Goal: Task Accomplishment & Management: Use online tool/utility

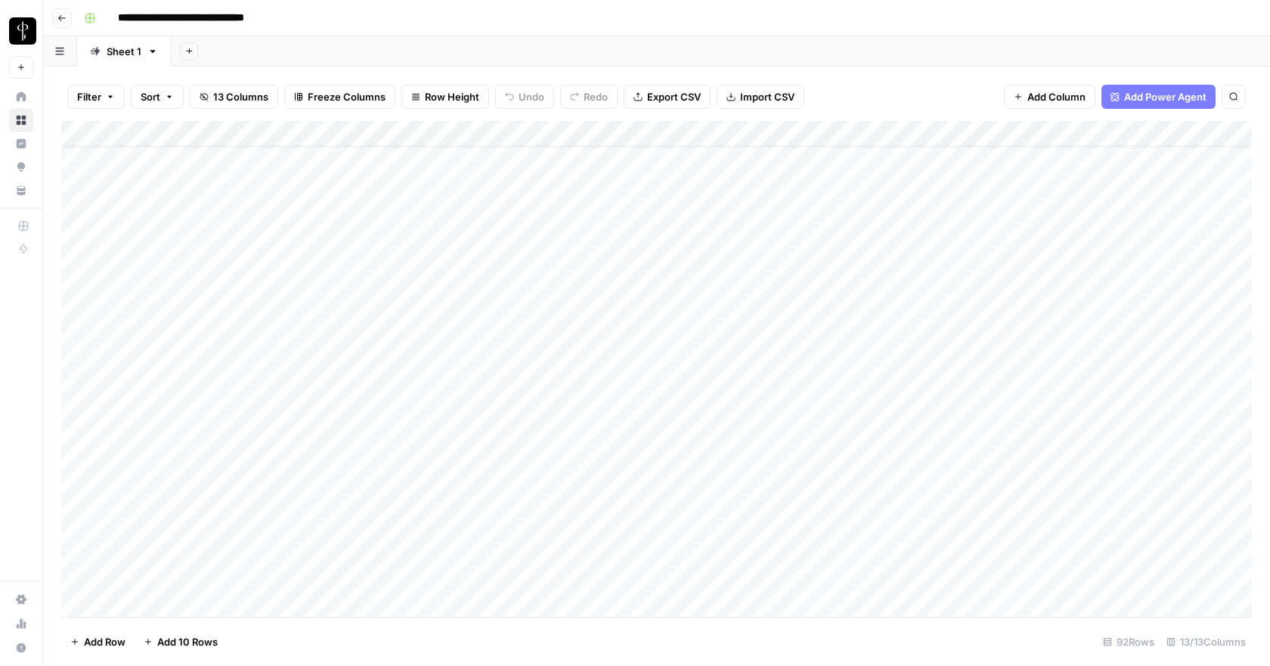
scroll to position [172, 0]
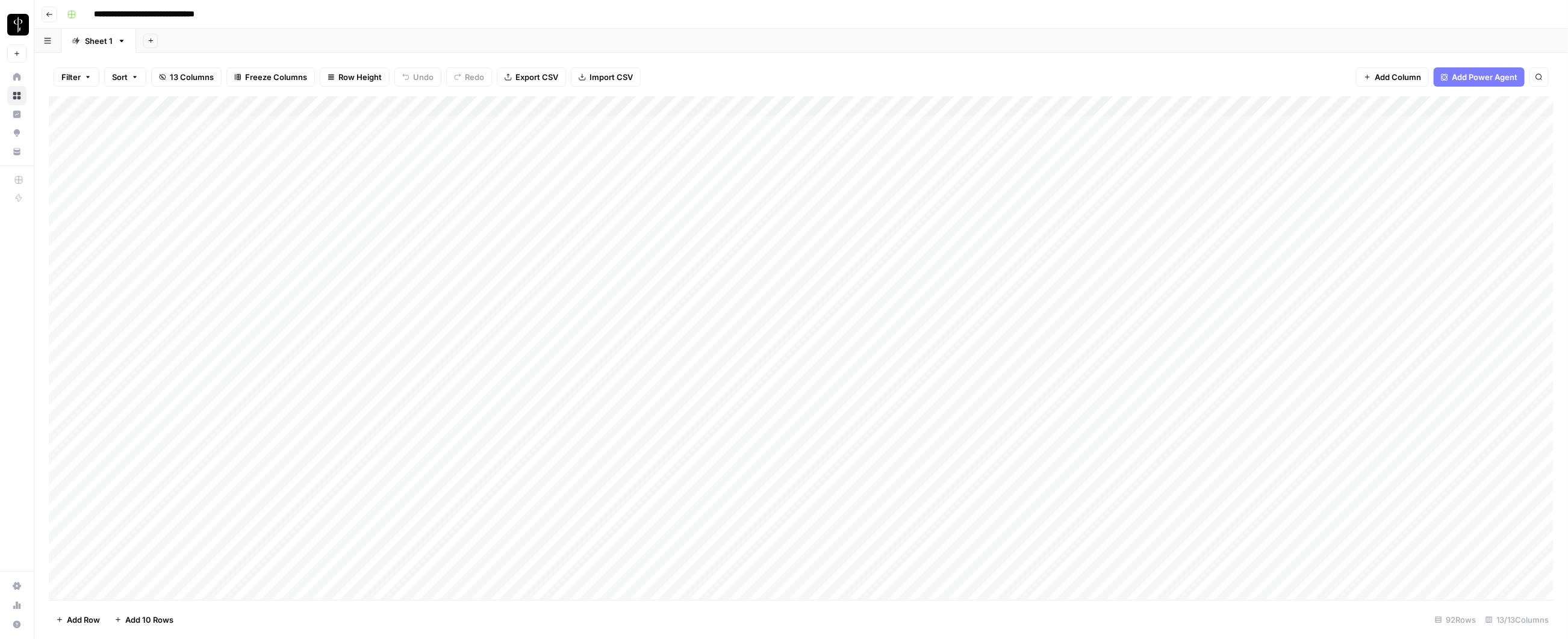
click at [772, 125] on div "Add Column" at bounding box center [801, 349] width 1505 height 505
click at [772, 124] on div "Add Column" at bounding box center [681, 349] width 1265 height 505
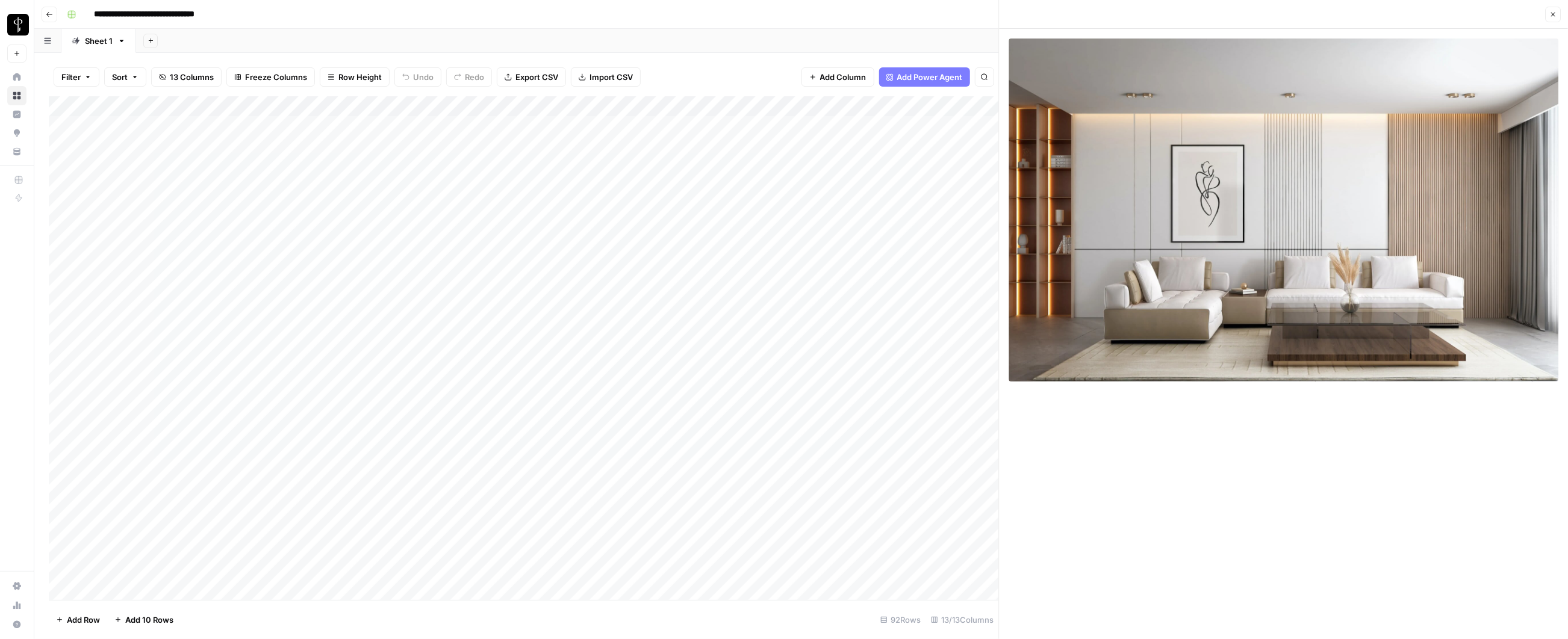
click at [1138, 14] on span "Close" at bounding box center [1556, 14] width 1 height 1
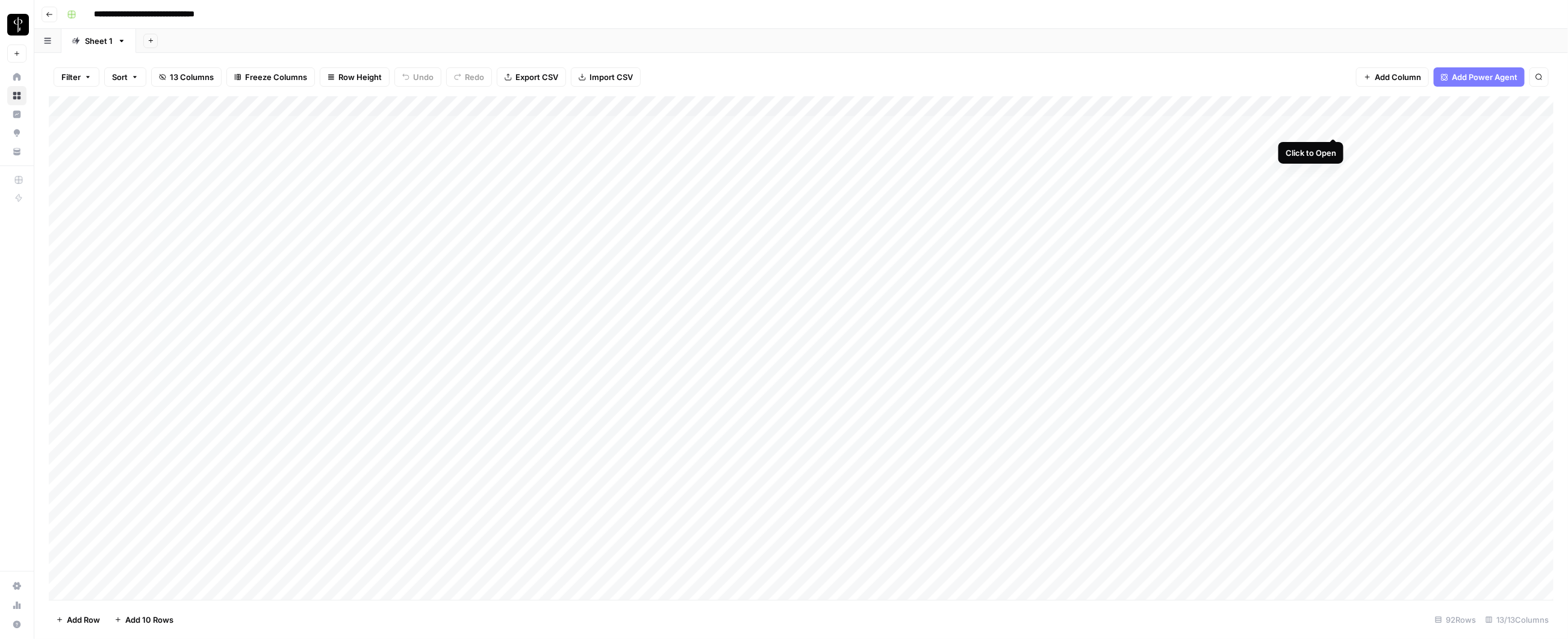
click at [1138, 123] on div "Add Column" at bounding box center [801, 349] width 1505 height 505
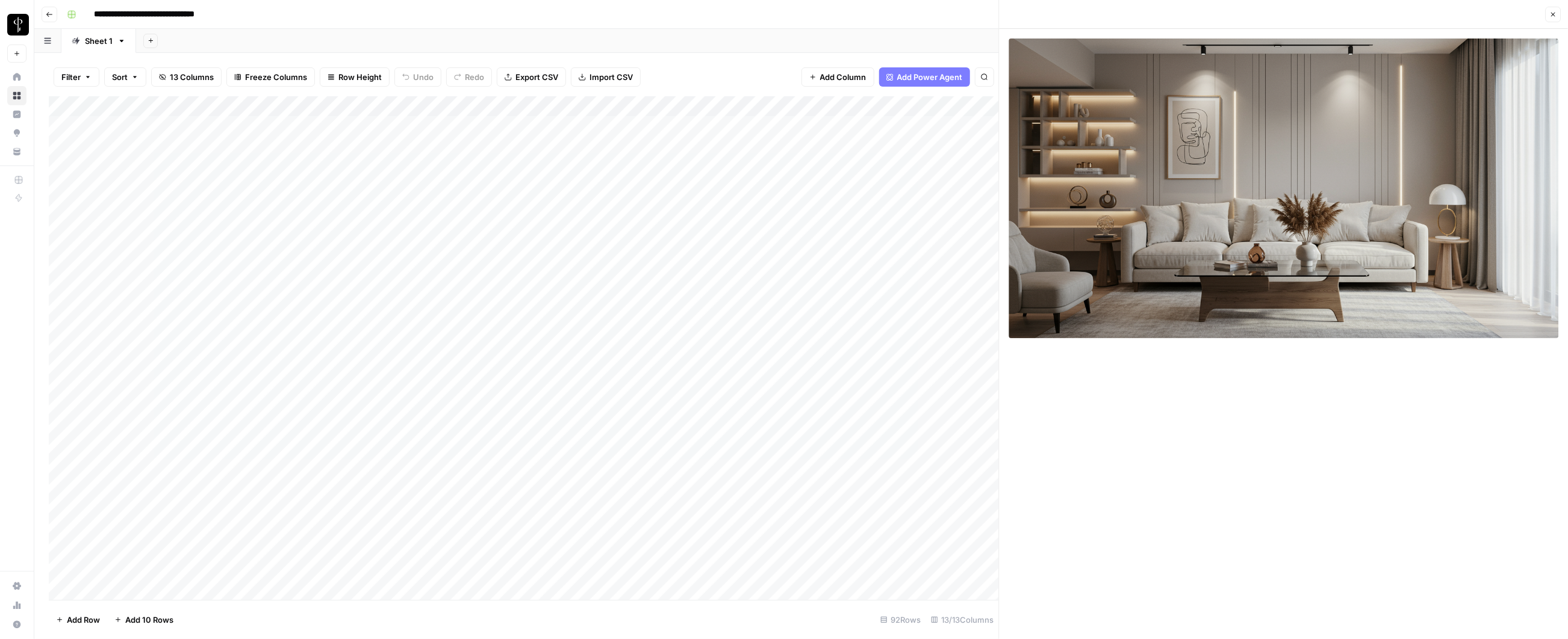
click at [1138, 13] on icon "button" at bounding box center [1553, 14] width 7 height 7
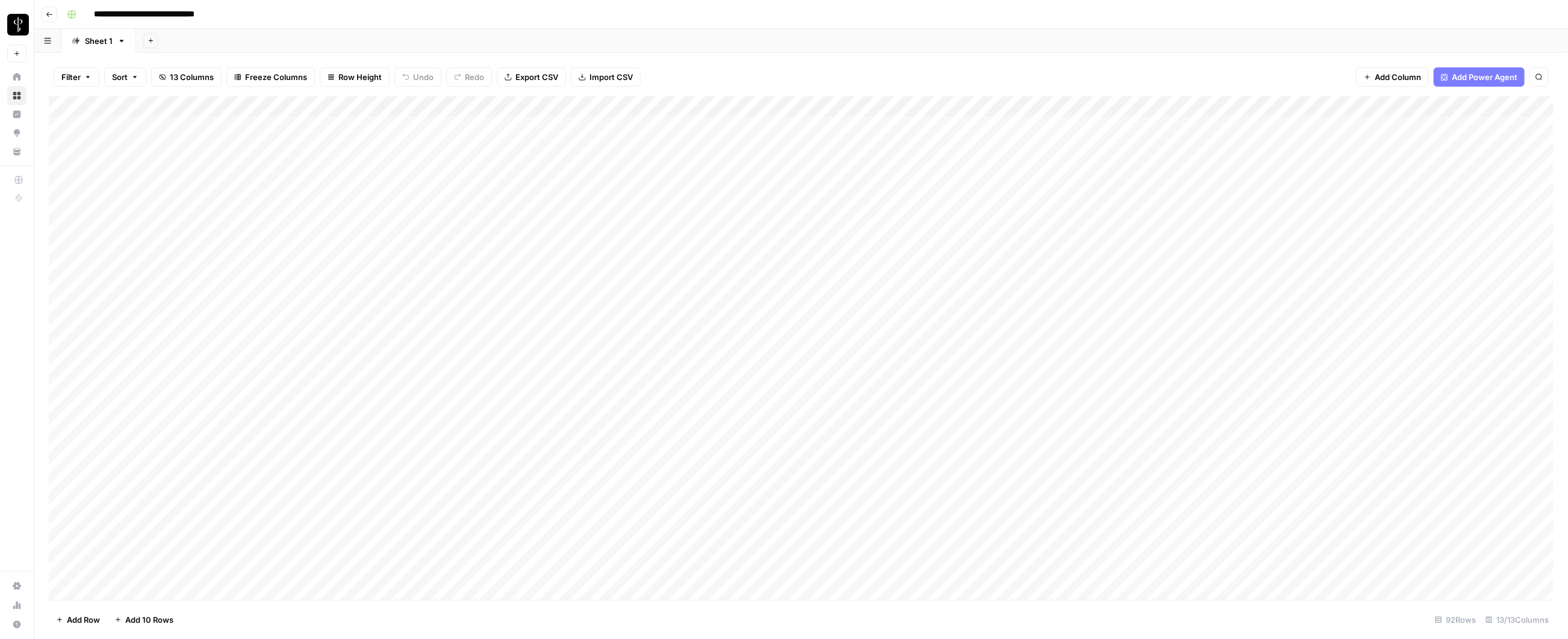
click at [770, 146] on div "Add Column" at bounding box center [801, 349] width 1505 height 505
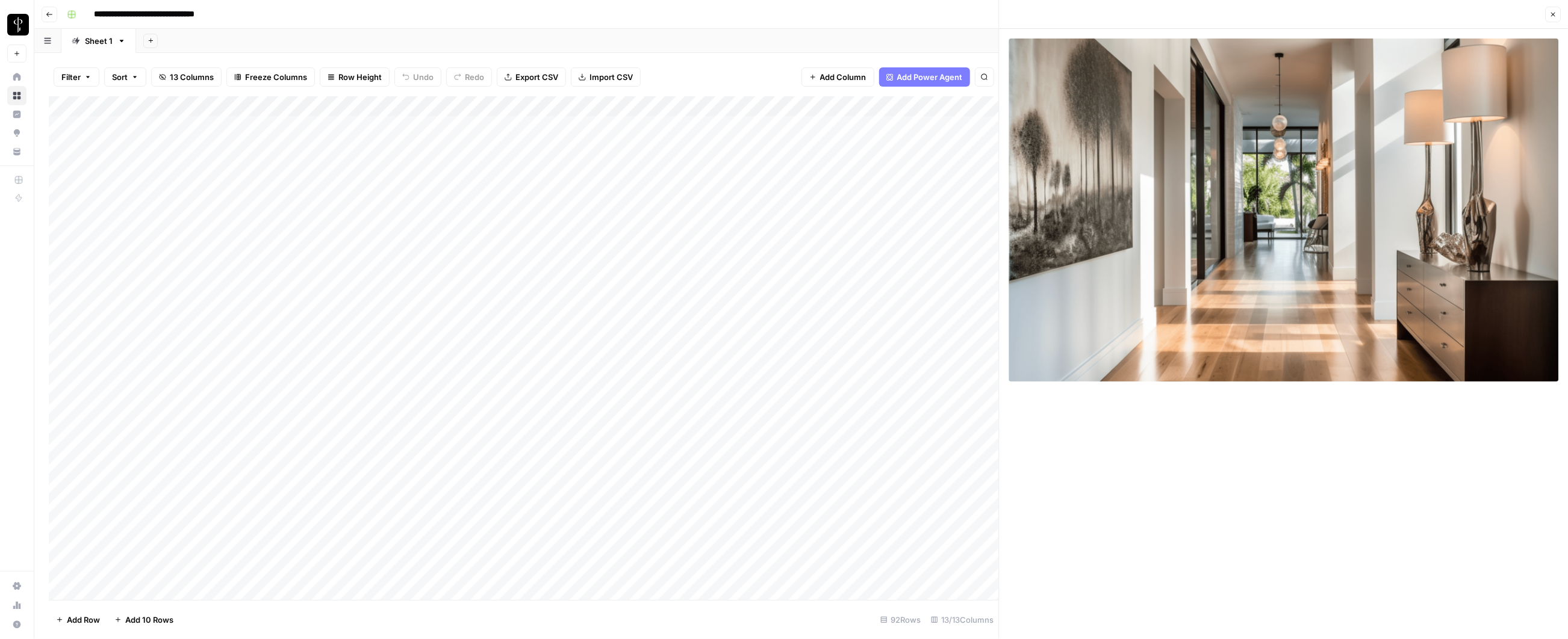
click at [1138, 16] on header "Close" at bounding box center [1284, 14] width 569 height 29
click at [1138, 14] on button "Close" at bounding box center [1553, 14] width 16 height 16
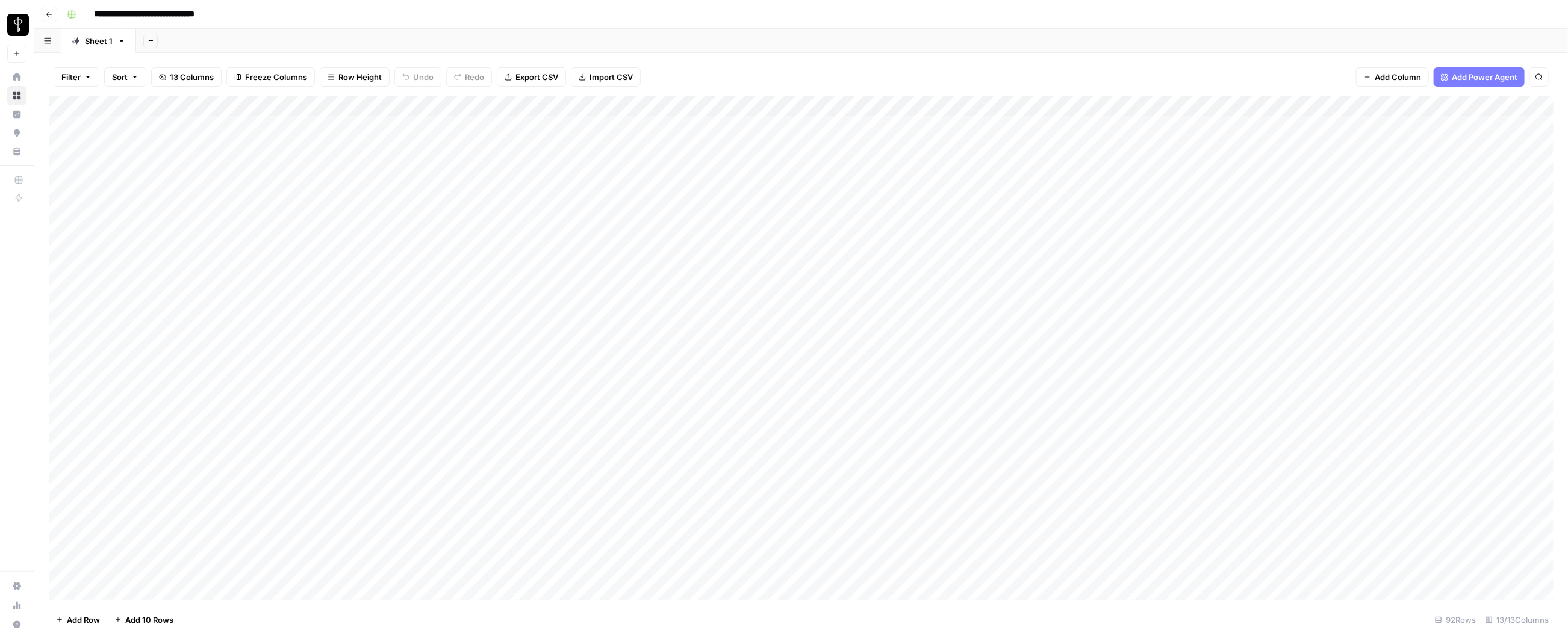
drag, startPoint x: 1285, startPoint y: 100, endPoint x: 819, endPoint y: 103, distance: 466.0
click at [819, 103] on div "Add Column" at bounding box center [801, 349] width 1505 height 505
drag, startPoint x: 263, startPoint y: 105, endPoint x: 159, endPoint y: 105, distance: 104.0
click at [159, 105] on div "Add Column" at bounding box center [801, 349] width 1505 height 505
drag, startPoint x: 331, startPoint y: 102, endPoint x: 244, endPoint y: 102, distance: 87.0
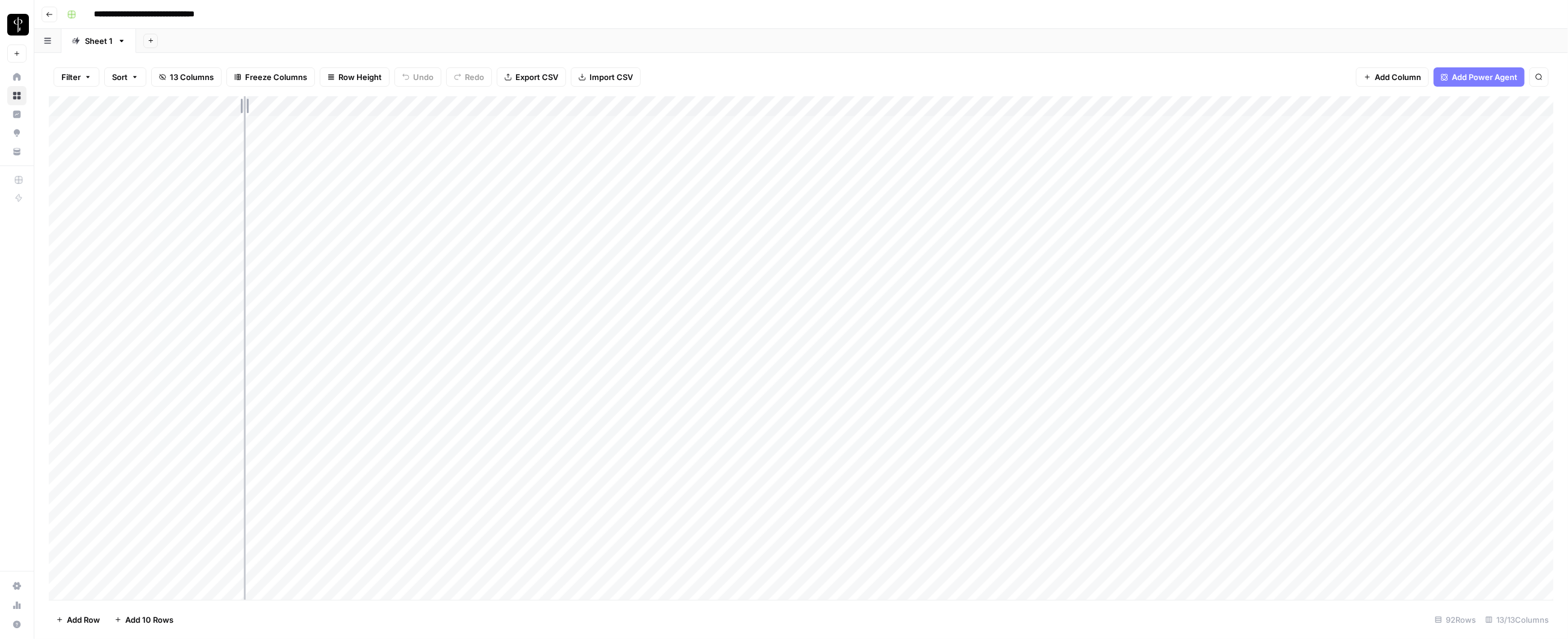
click at [244, 102] on div "Add Column" at bounding box center [801, 349] width 1505 height 505
drag, startPoint x: 419, startPoint y: 102, endPoint x: 330, endPoint y: 103, distance: 89.0
click at [330, 103] on div "Add Column" at bounding box center [801, 349] width 1505 height 505
click at [419, 103] on div "Add Column" at bounding box center [801, 349] width 1505 height 505
click at [503, 106] on div at bounding box center [416, 108] width 174 height 24
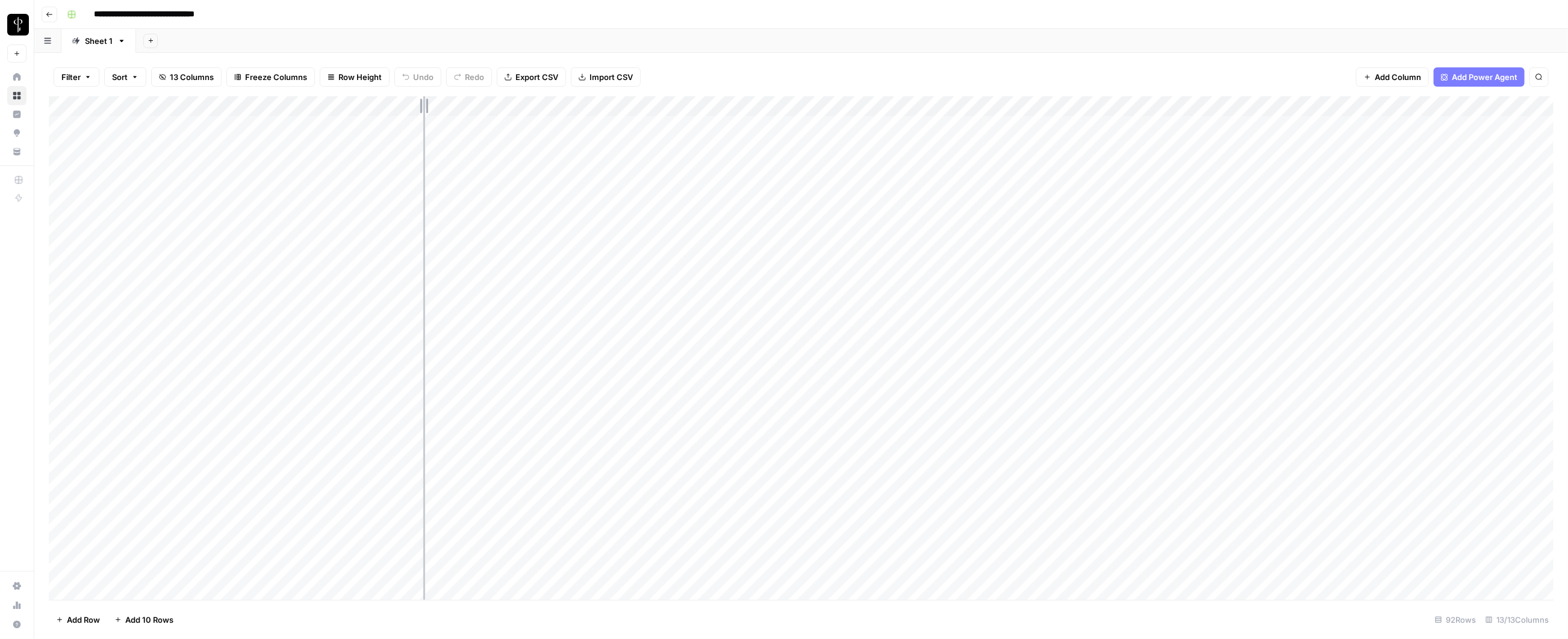
drag, startPoint x: 504, startPoint y: 103, endPoint x: 424, endPoint y: 103, distance: 80.0
click at [424, 103] on div "Add Column" at bounding box center [801, 349] width 1505 height 505
click at [416, 146] on div "Add Column" at bounding box center [801, 349] width 1505 height 505
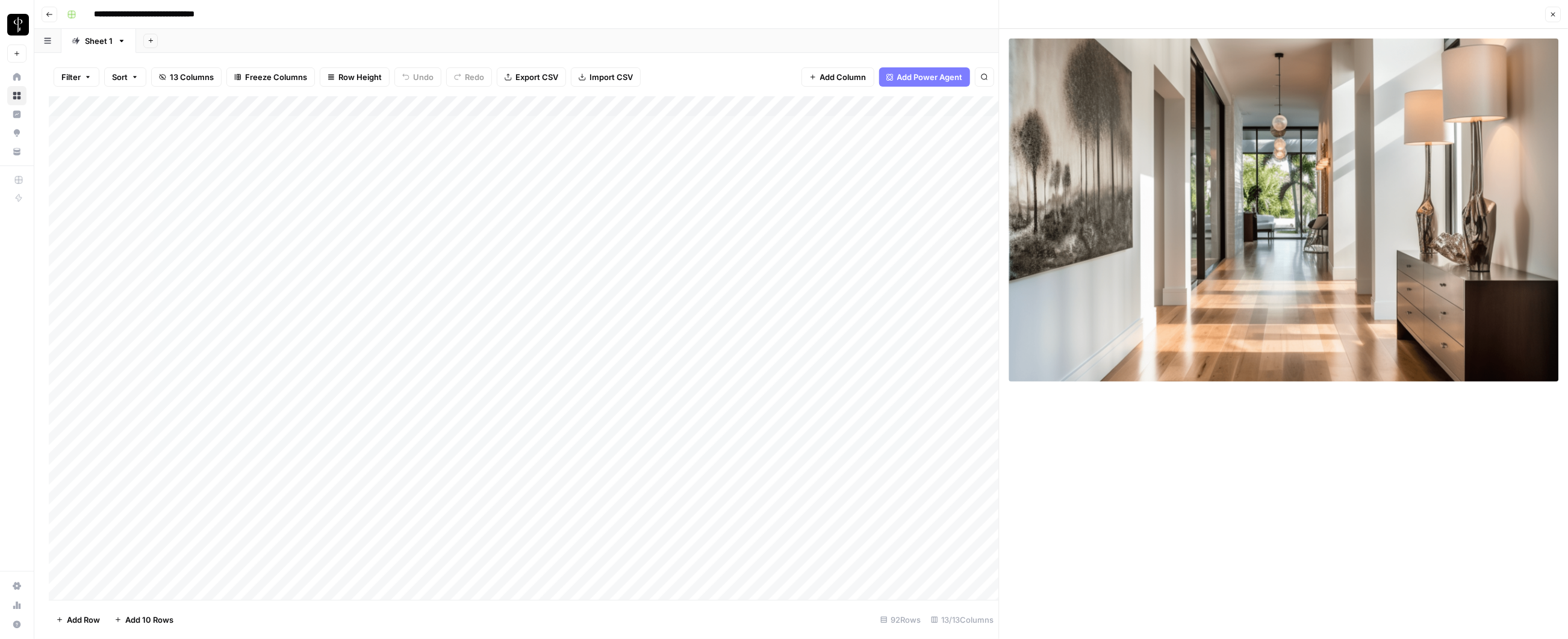
click at [515, 144] on div "Add Column" at bounding box center [523, 349] width 950 height 505
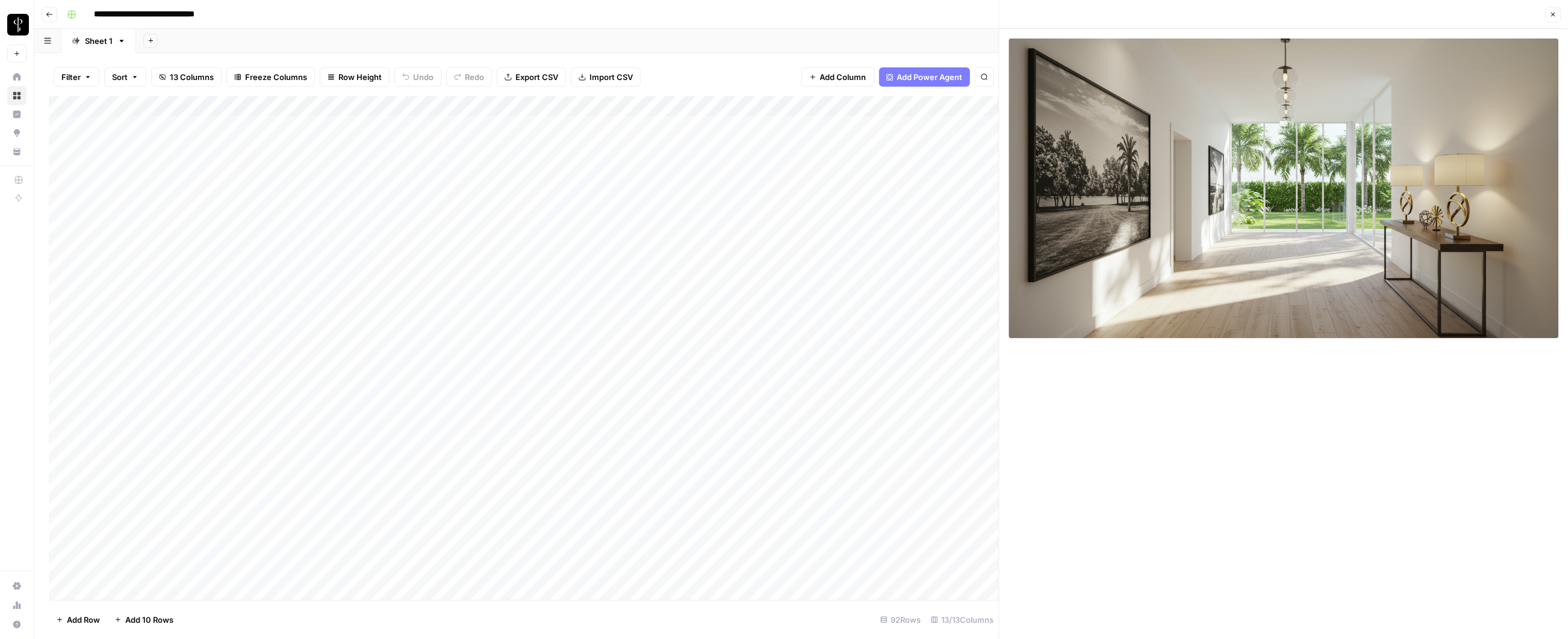
click at [406, 166] on div "Add Column" at bounding box center [523, 349] width 950 height 505
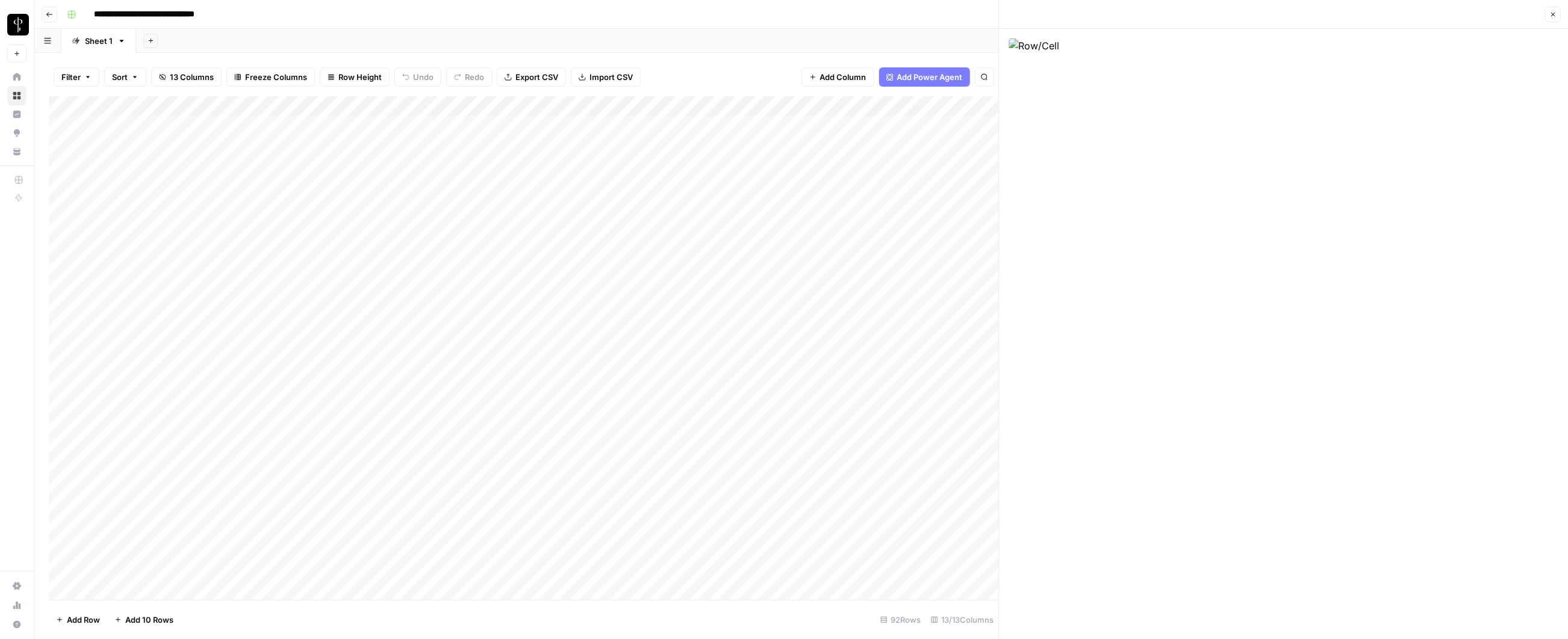
click at [514, 164] on div "Add Column" at bounding box center [523, 349] width 950 height 505
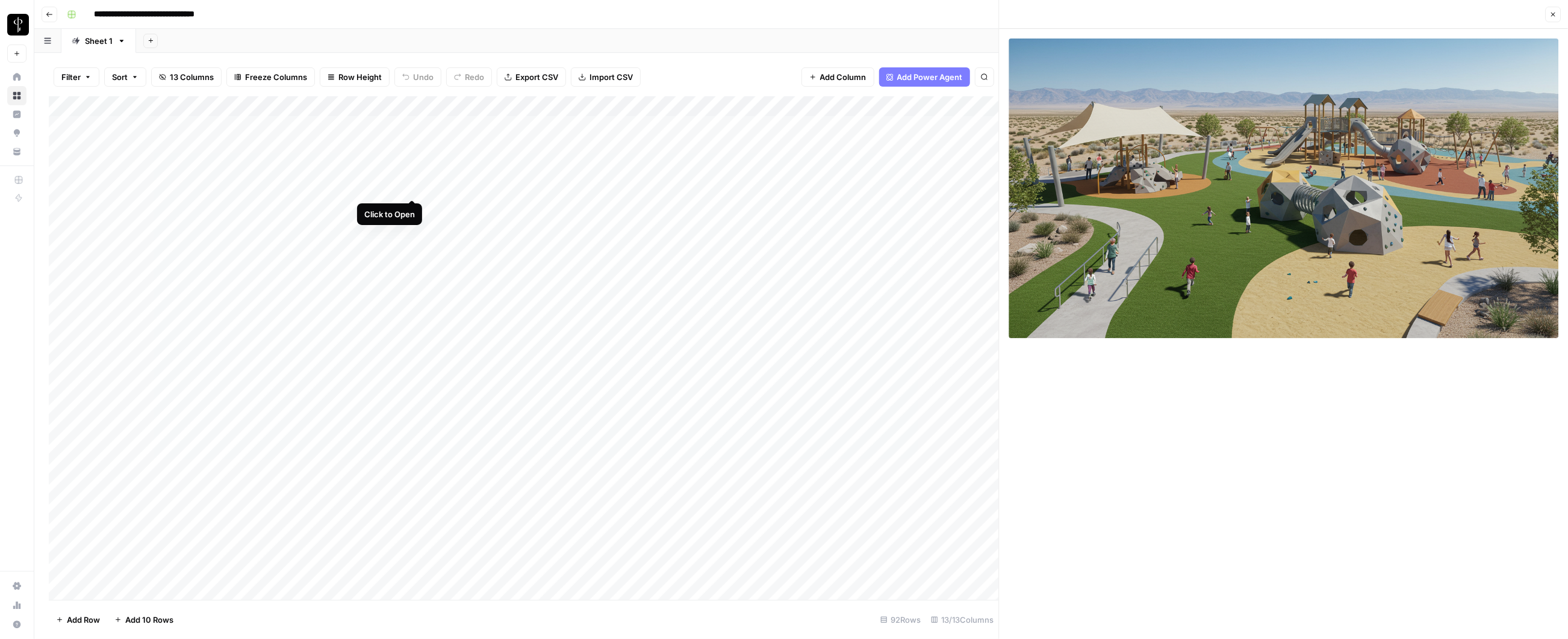
click at [413, 184] on div "Add Column" at bounding box center [523, 349] width 950 height 505
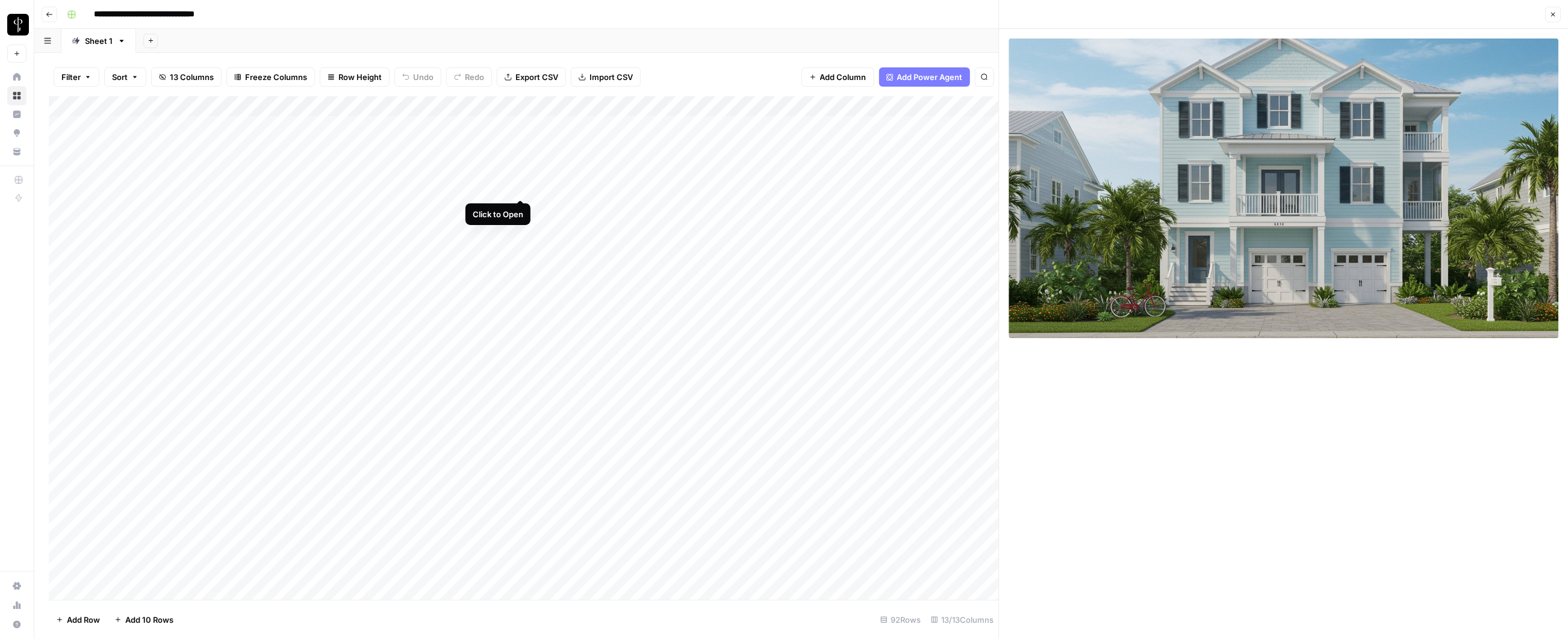
click at [523, 185] on div "Add Column" at bounding box center [523, 349] width 950 height 505
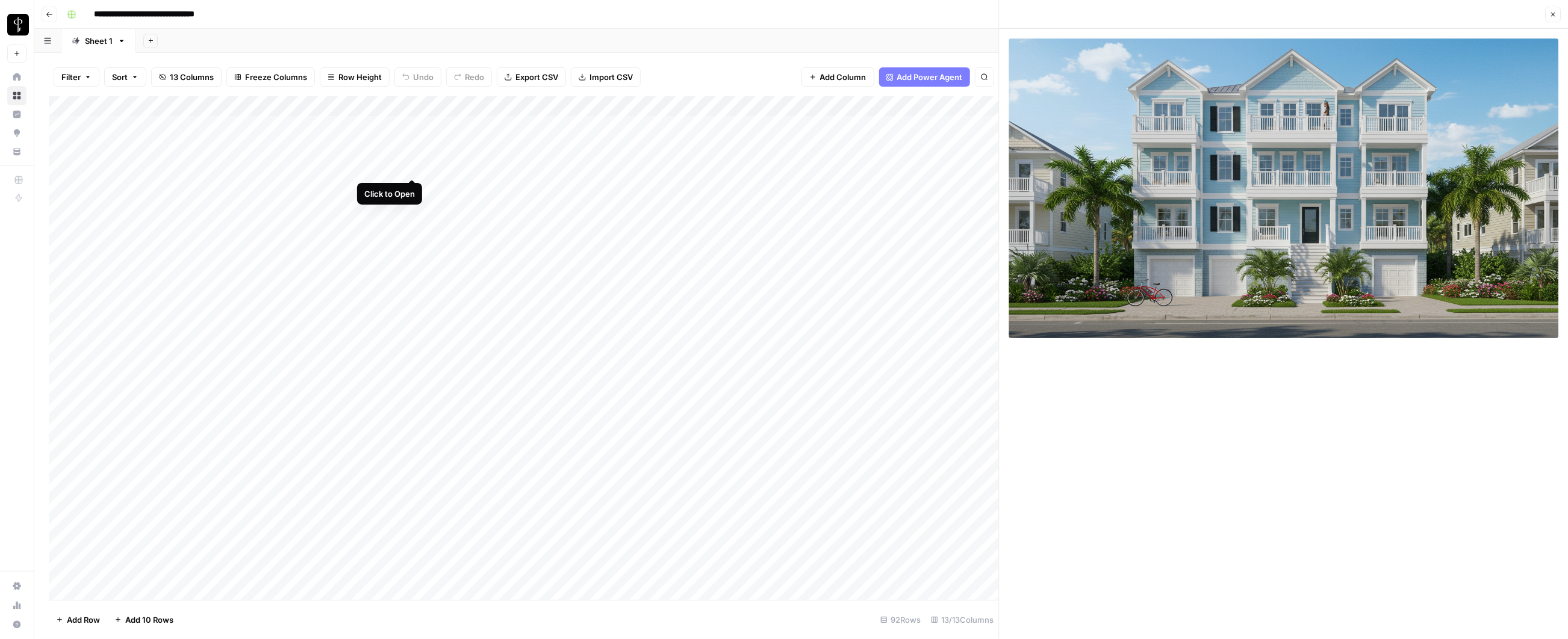
click at [416, 166] on div "Add Column" at bounding box center [523, 349] width 950 height 505
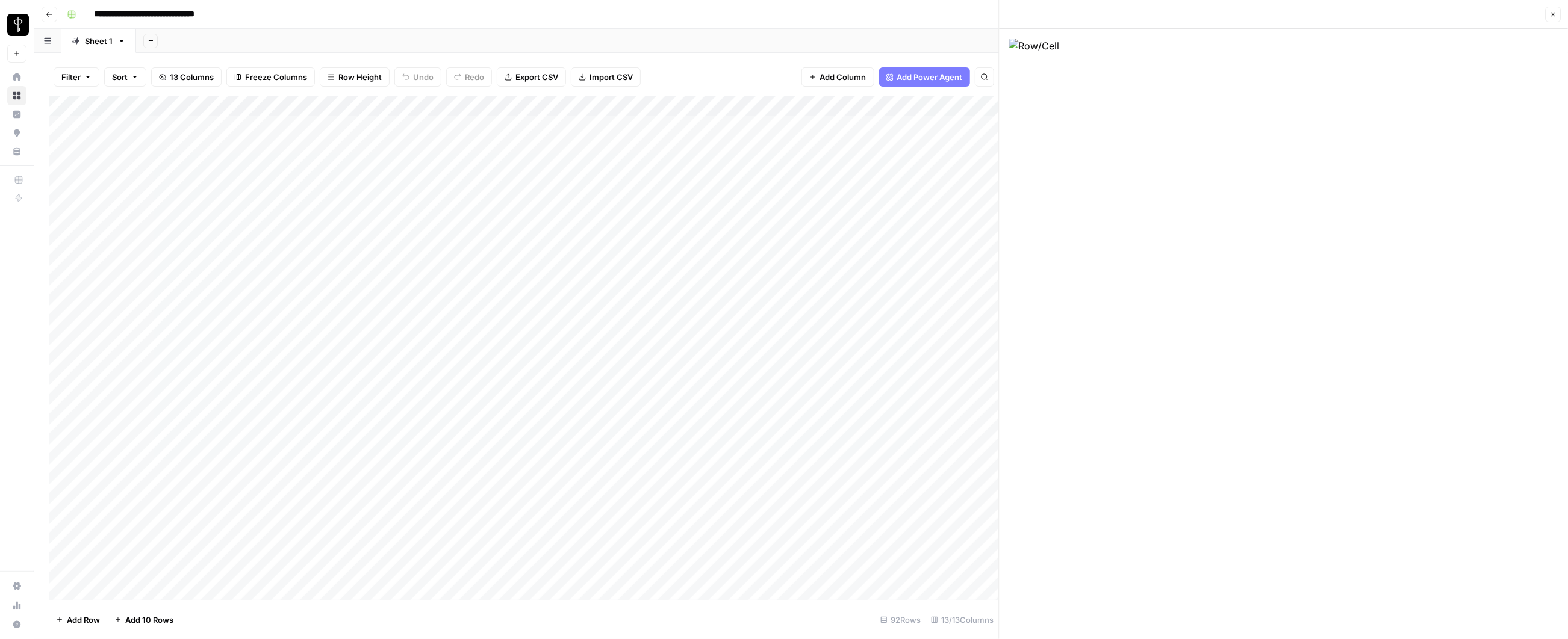
click at [502, 164] on div "Add Column" at bounding box center [523, 349] width 950 height 505
click at [523, 165] on div "Add Column" at bounding box center [523, 349] width 950 height 505
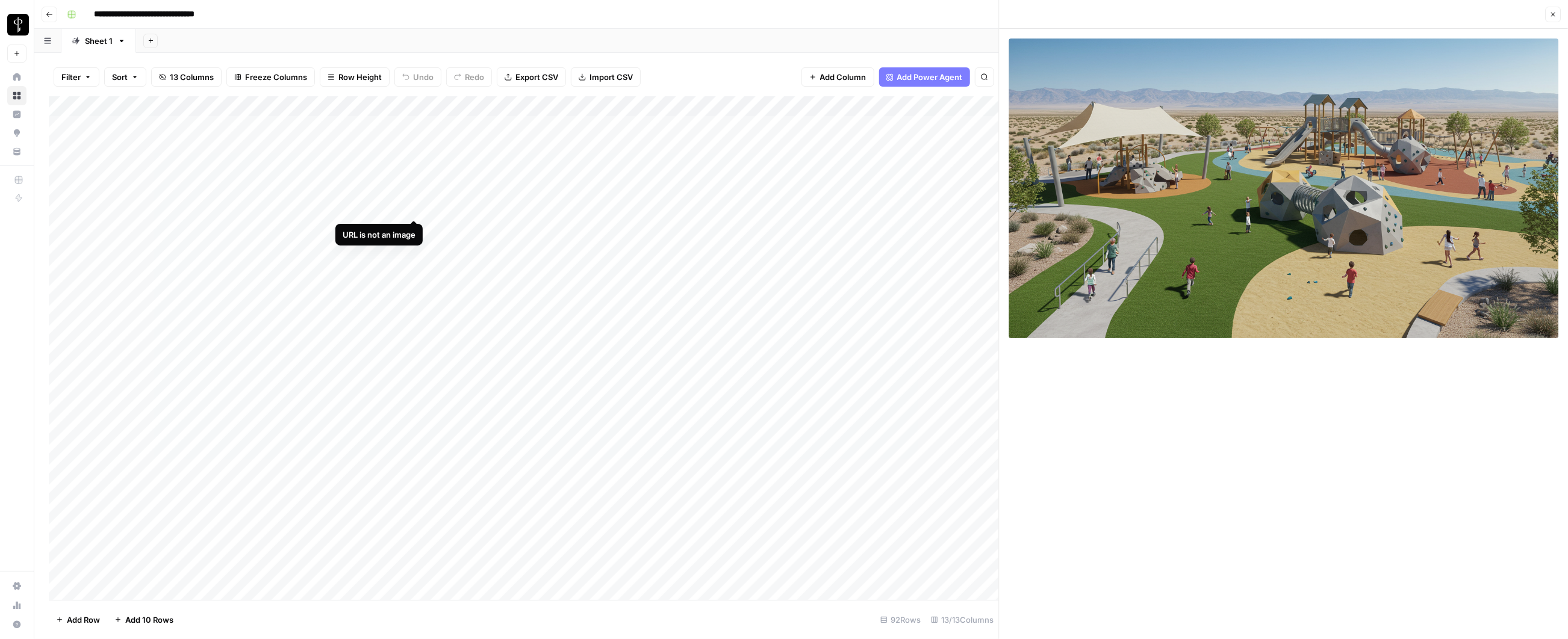
click at [415, 207] on div "Add Column" at bounding box center [523, 349] width 950 height 505
click at [507, 203] on div "Add Column" at bounding box center [523, 349] width 950 height 505
click at [514, 205] on div "Add Column" at bounding box center [523, 349] width 950 height 505
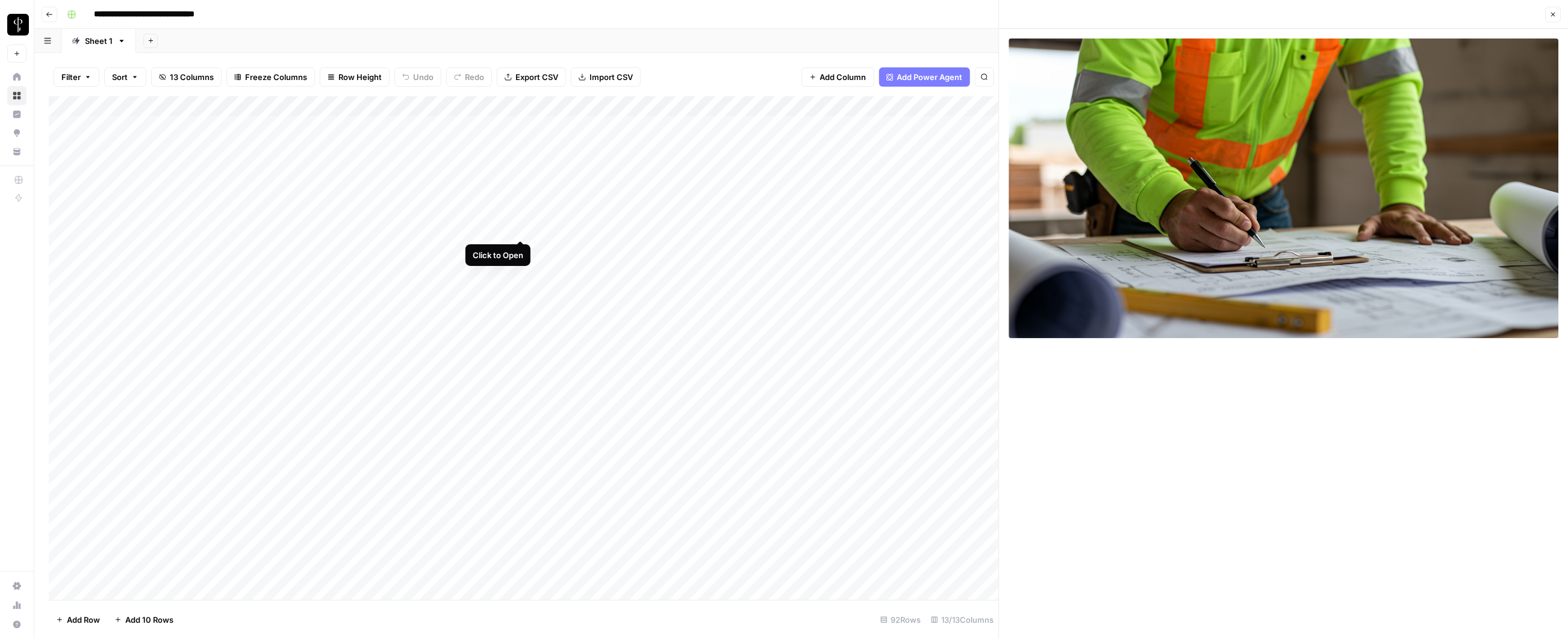
click at [518, 224] on div "Add Column" at bounding box center [523, 349] width 950 height 505
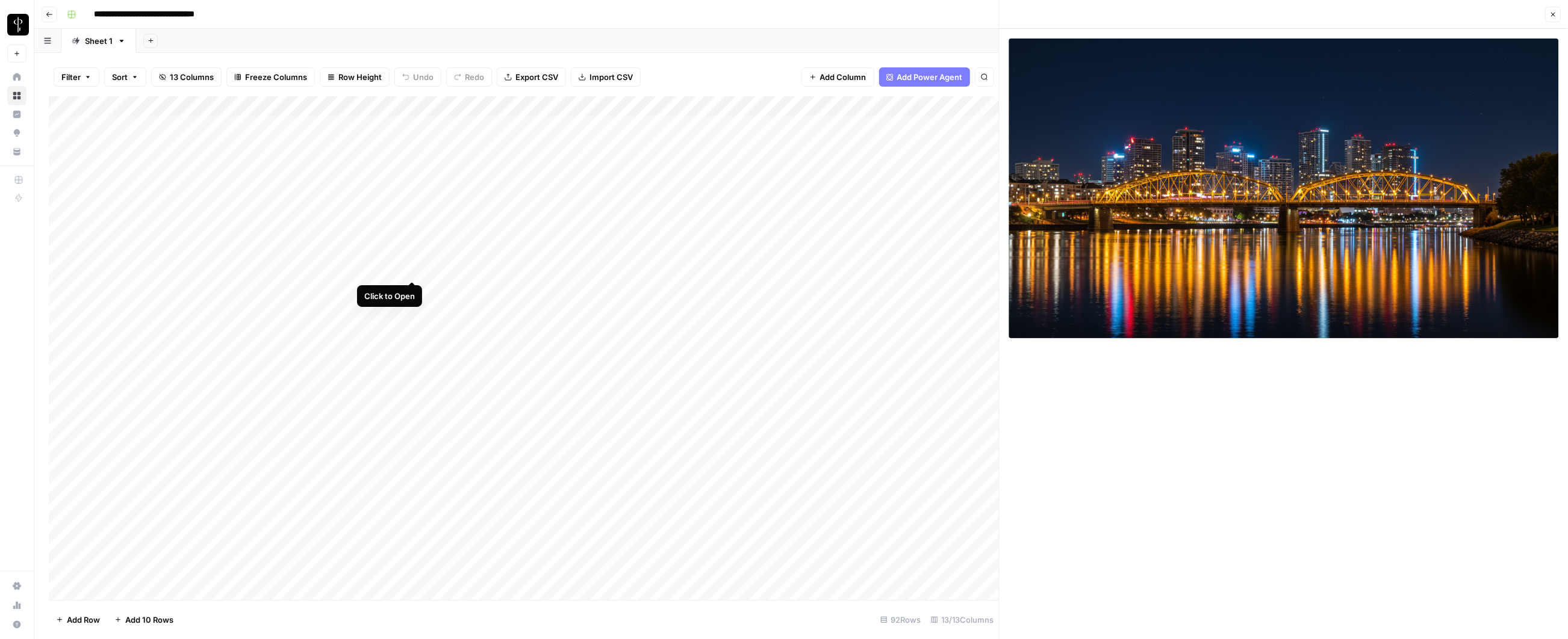
click at [415, 266] on div "Add Column" at bounding box center [523, 349] width 950 height 505
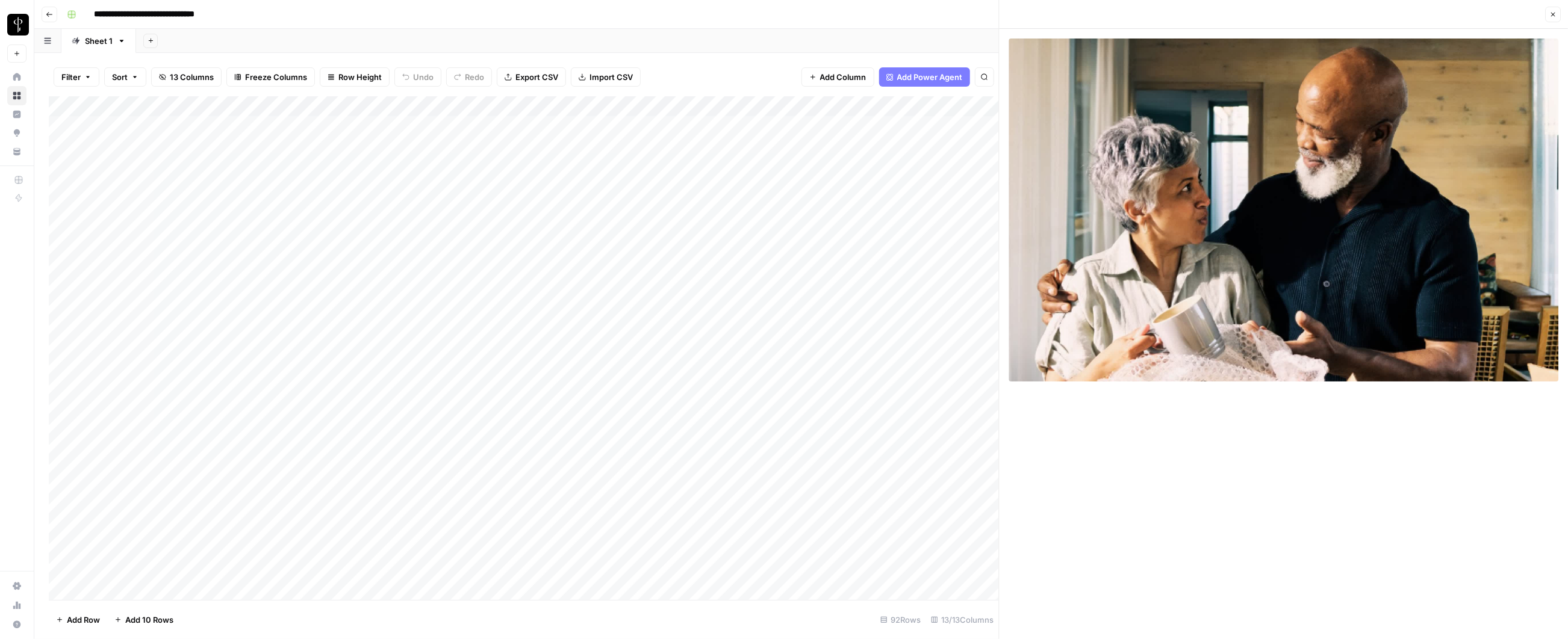
click at [516, 268] on div "Add Column" at bounding box center [523, 349] width 950 height 505
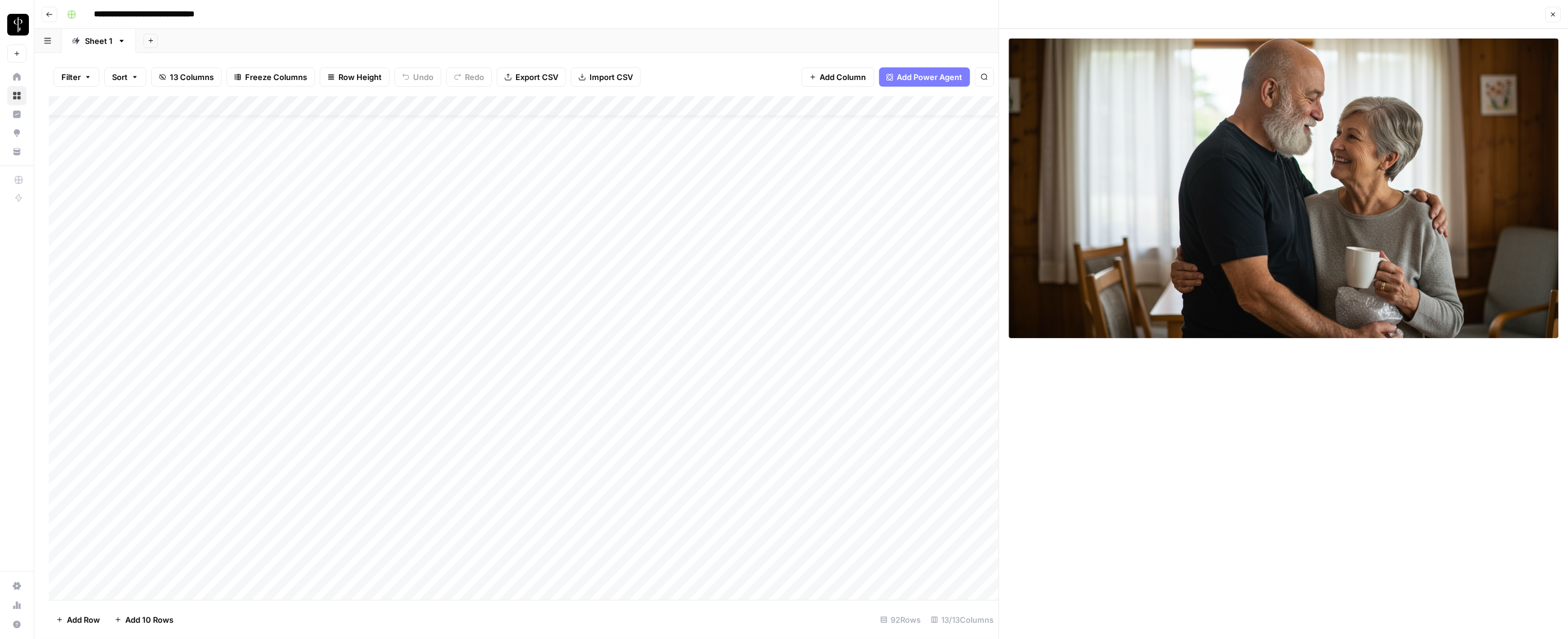
scroll to position [32, 0]
click at [406, 441] on div "Add Column" at bounding box center [523, 349] width 950 height 505
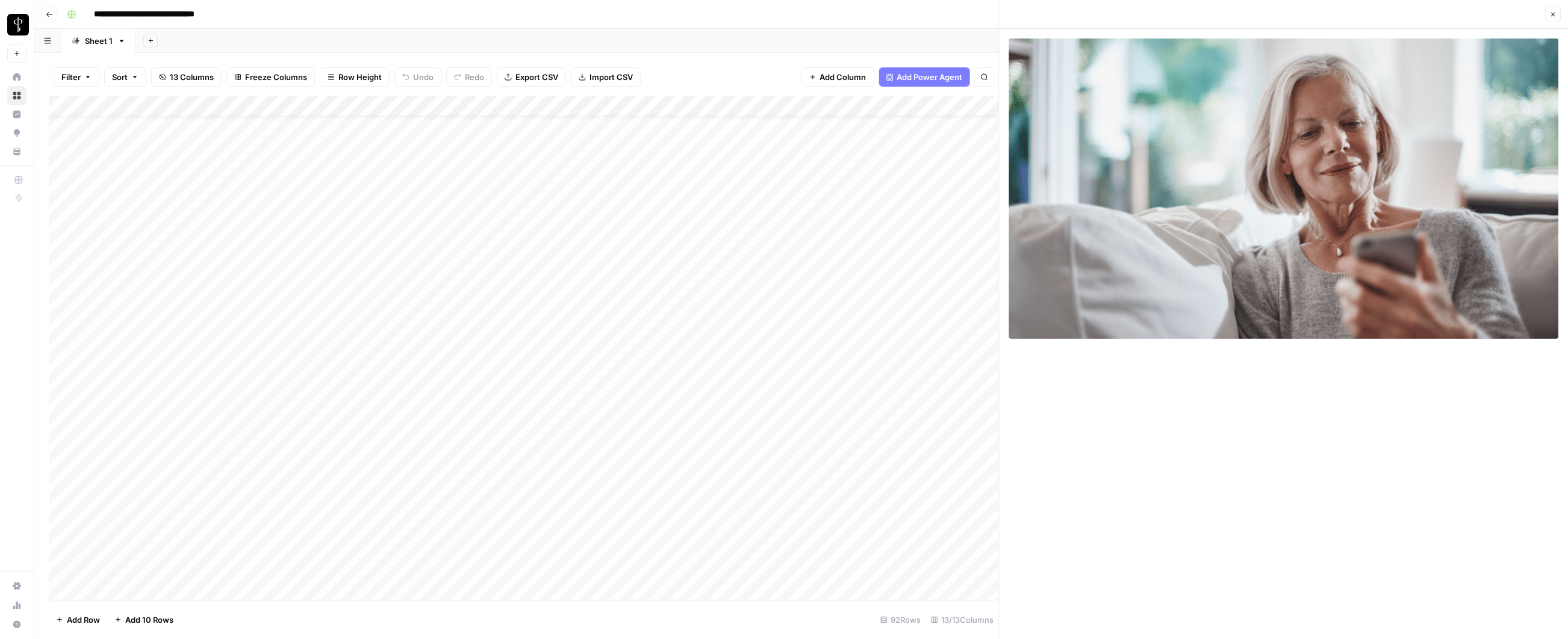
click at [486, 442] on div "Add Column" at bounding box center [523, 349] width 950 height 505
click at [413, 460] on div "Add Column" at bounding box center [523, 349] width 950 height 505
click at [376, 466] on div "Add Column" at bounding box center [523, 349] width 950 height 505
click at [376, 466] on input "**********" at bounding box center [431, 465] width 193 height 14
click at [337, 392] on div "Add Column" at bounding box center [523, 349] width 950 height 505
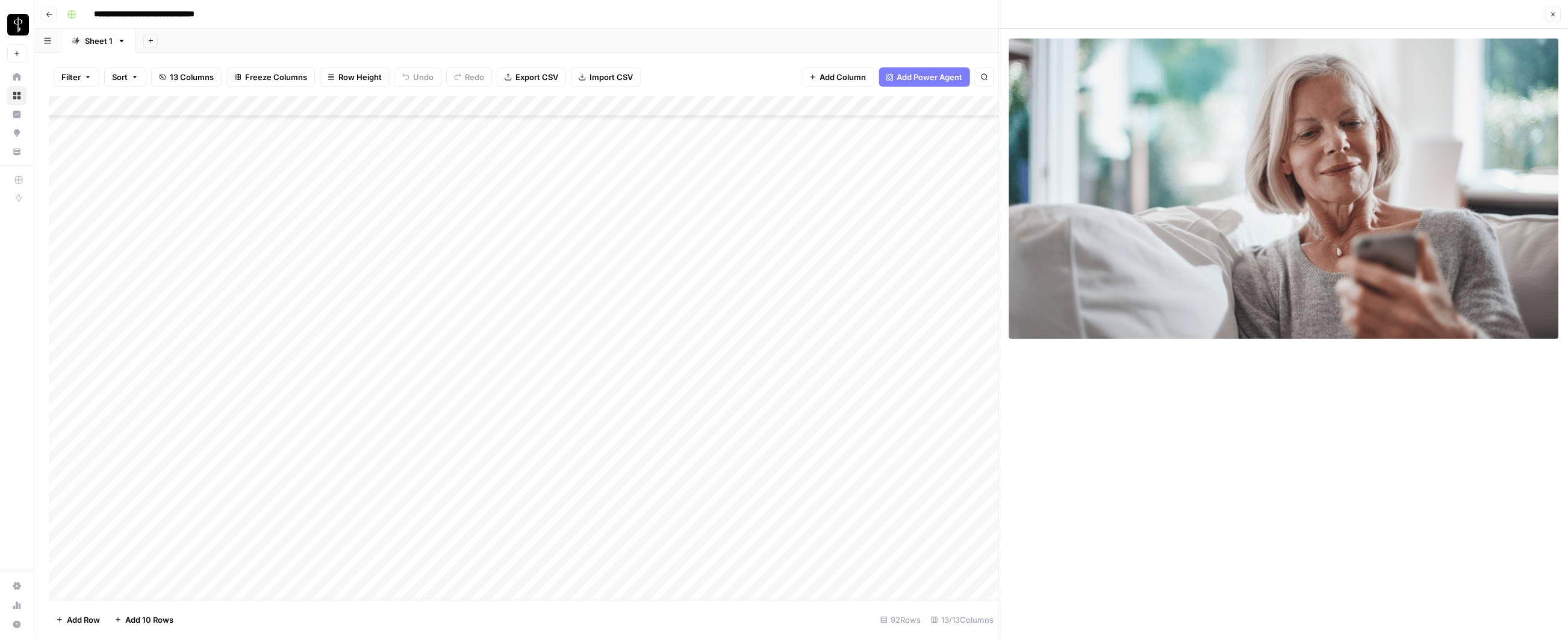
scroll to position [684, 0]
click at [409, 157] on div "Add Column" at bounding box center [523, 349] width 950 height 505
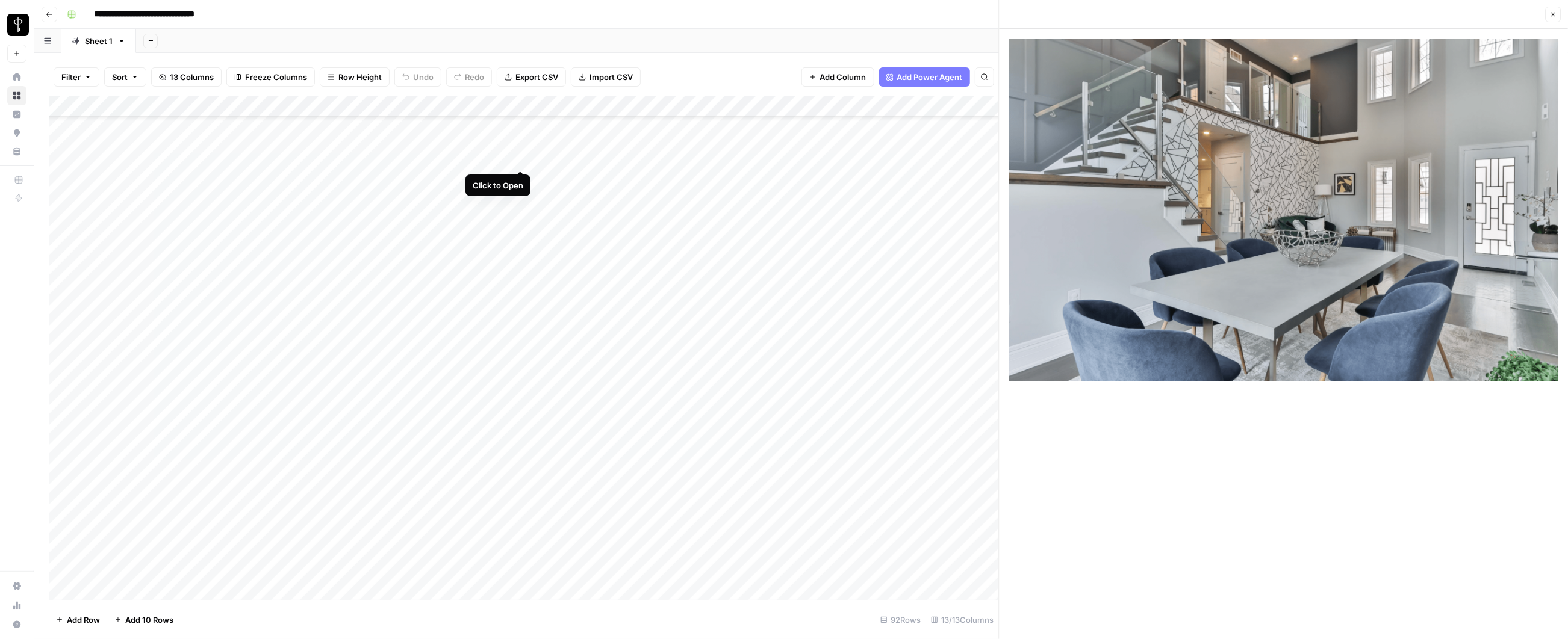
click at [518, 158] on div "Add Column" at bounding box center [523, 349] width 950 height 505
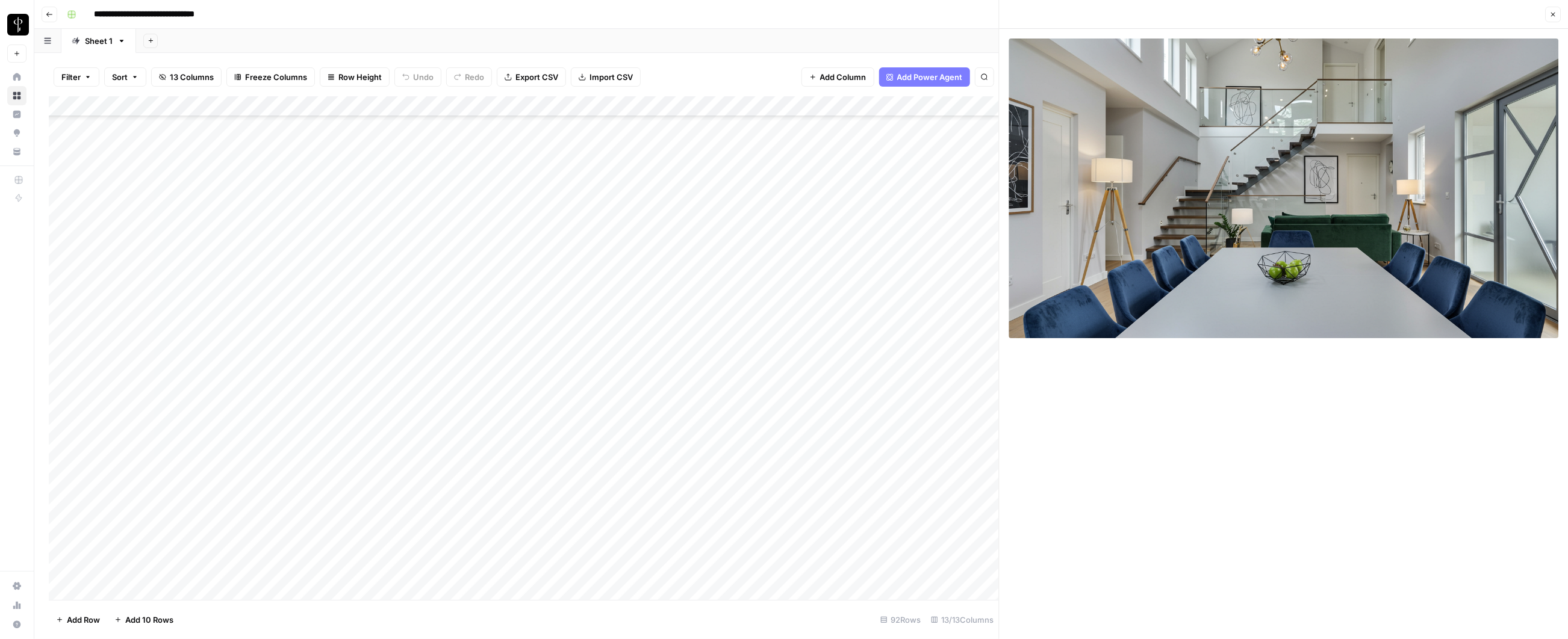
click at [523, 179] on div "Add Column" at bounding box center [523, 349] width 950 height 505
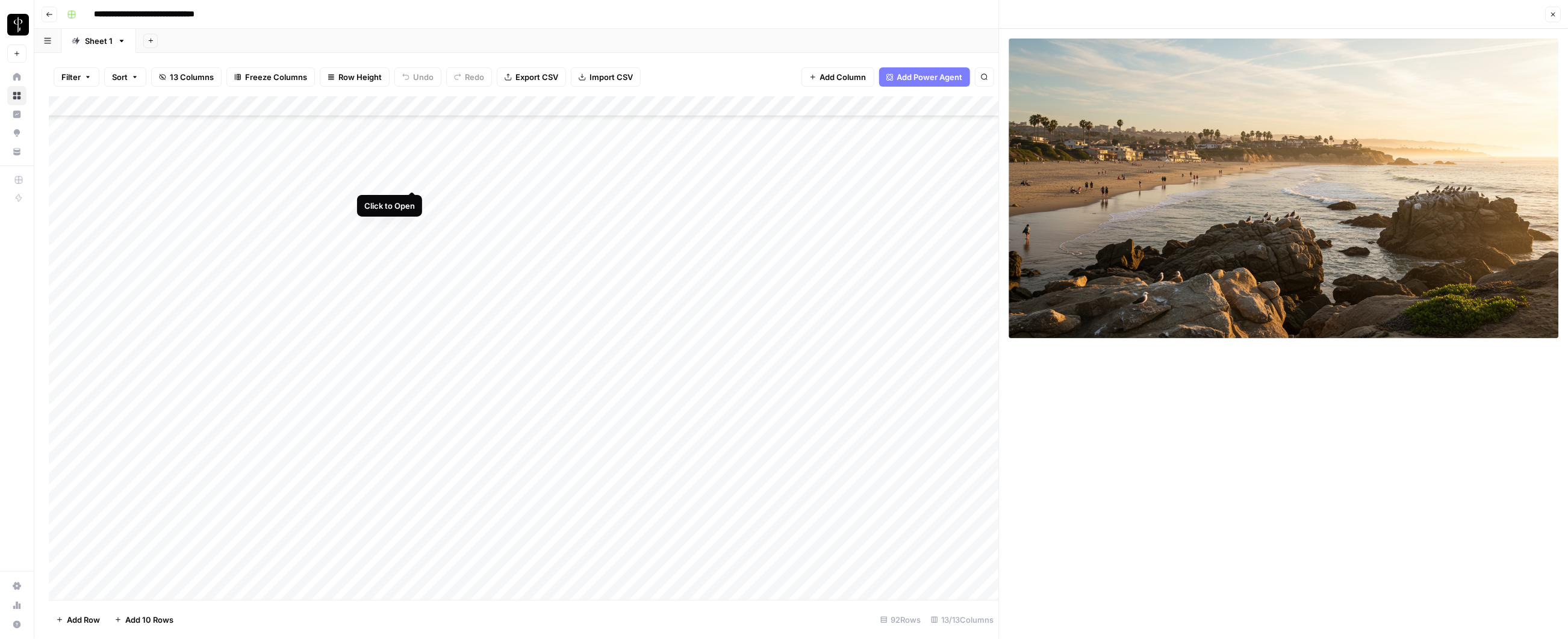
click at [414, 178] on div "Add Column" at bounding box center [523, 349] width 950 height 505
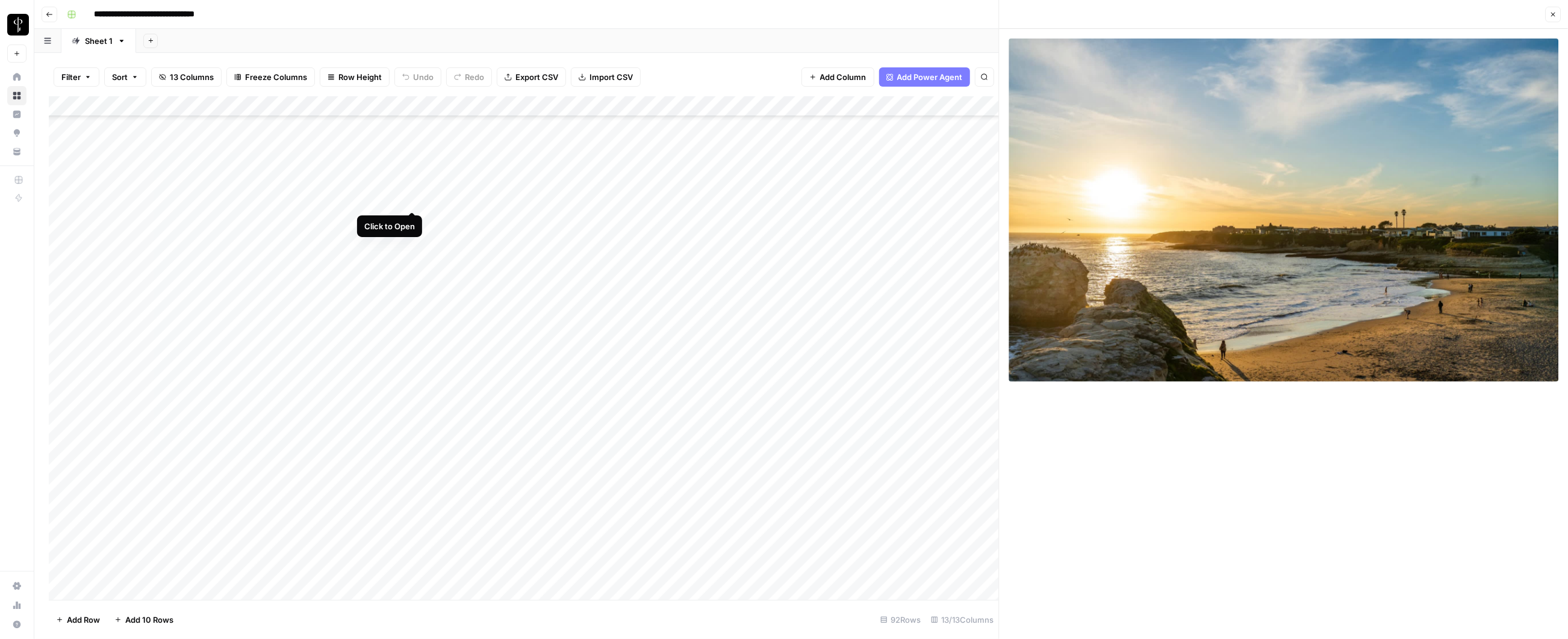
click at [413, 199] on div "Add Column" at bounding box center [523, 349] width 950 height 505
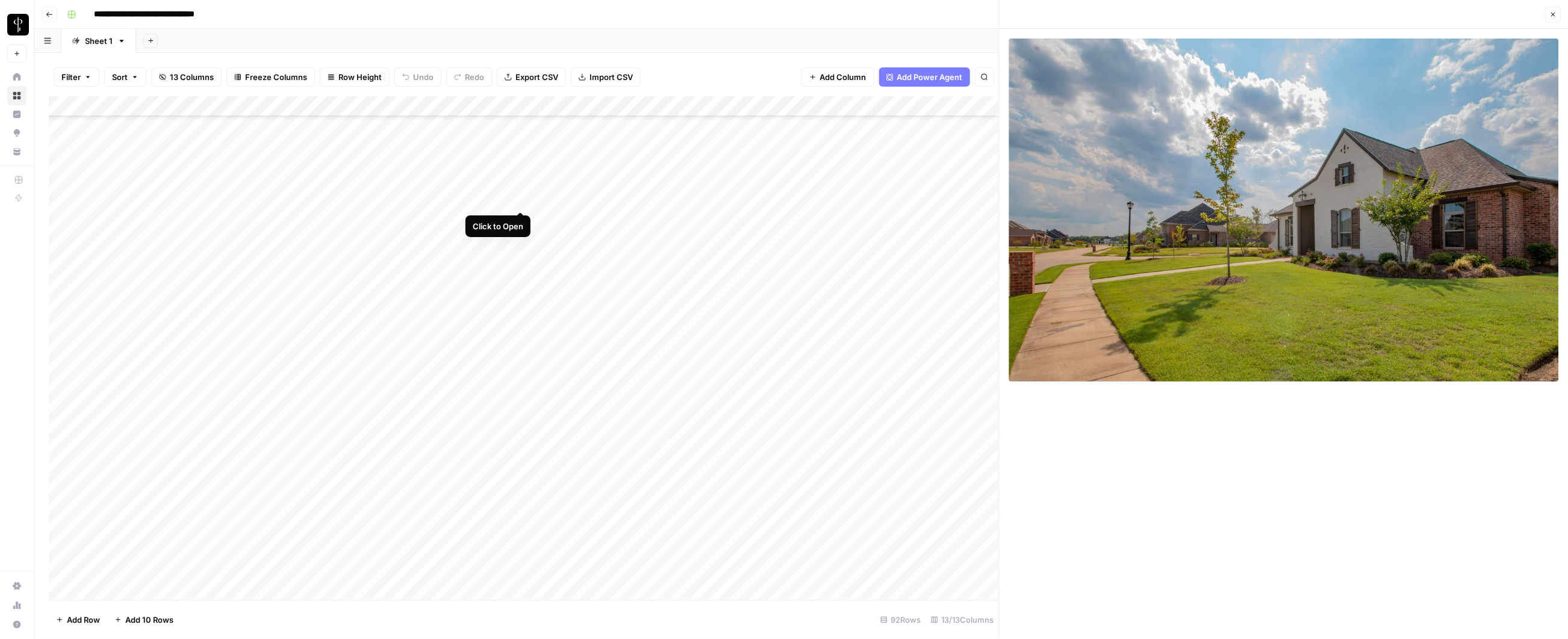
click at [518, 199] on div "Add Column" at bounding box center [523, 349] width 950 height 505
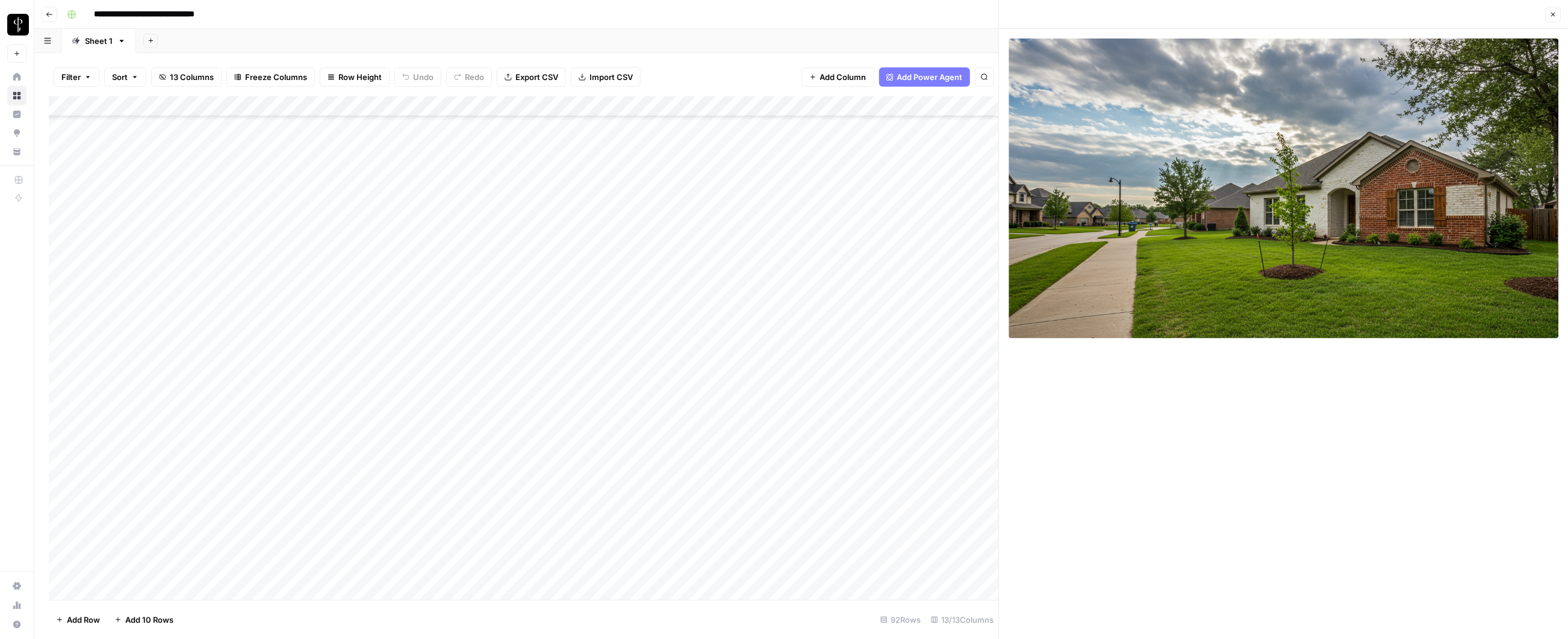
click at [518, 214] on div "Add Column" at bounding box center [523, 349] width 950 height 505
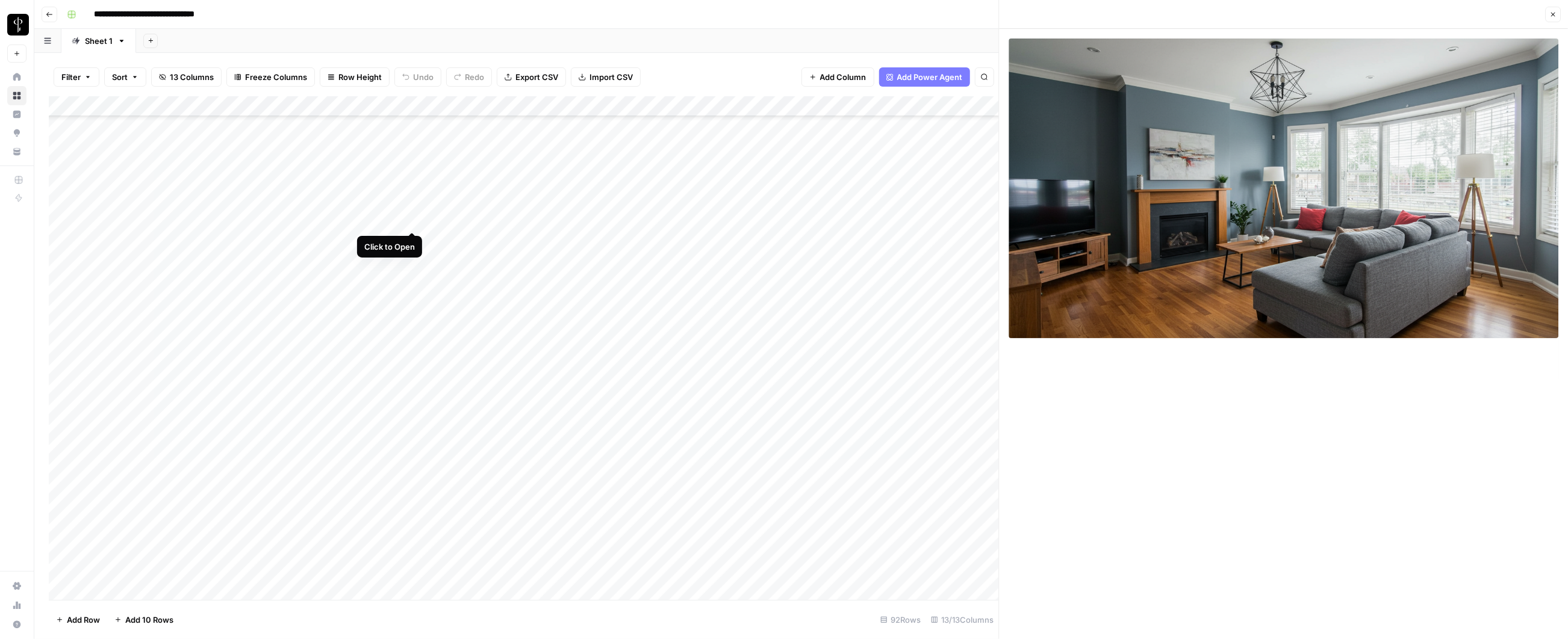
click at [409, 215] on div "Add Column" at bounding box center [523, 349] width 950 height 505
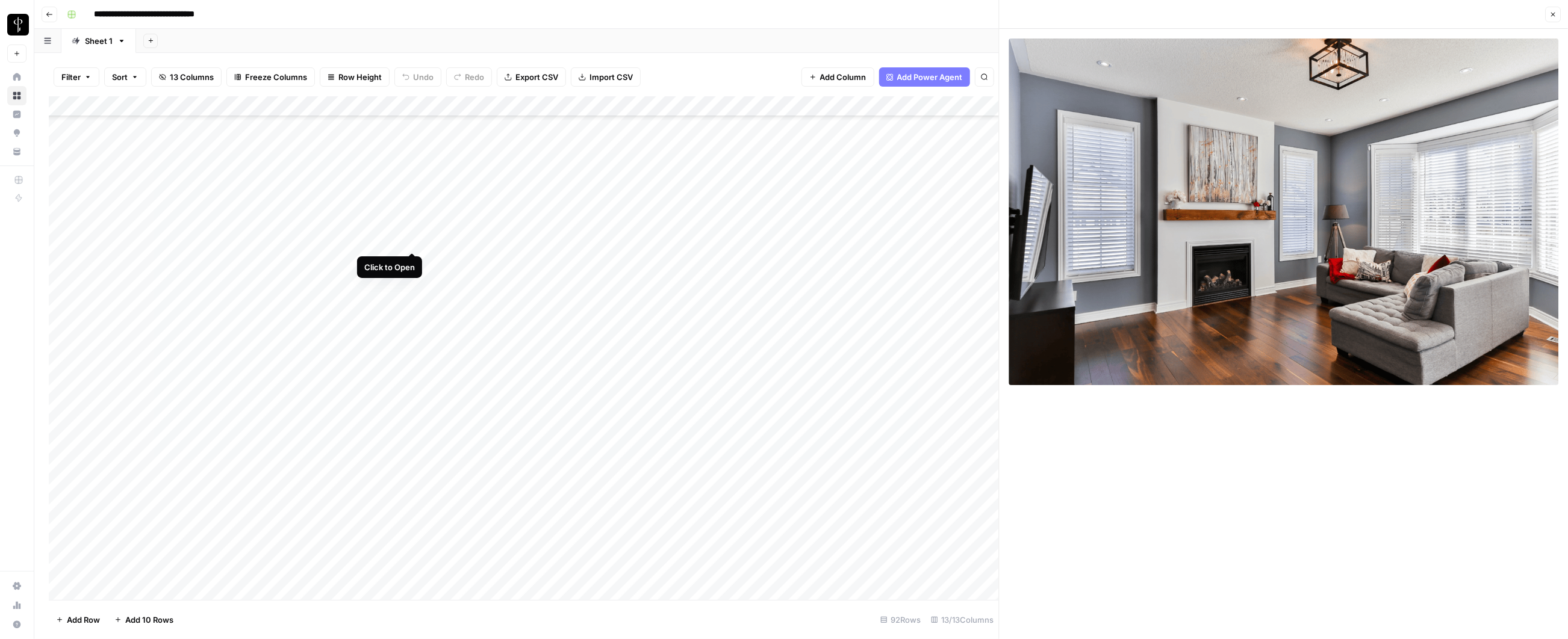
click at [415, 240] on div "Add Column" at bounding box center [523, 349] width 950 height 505
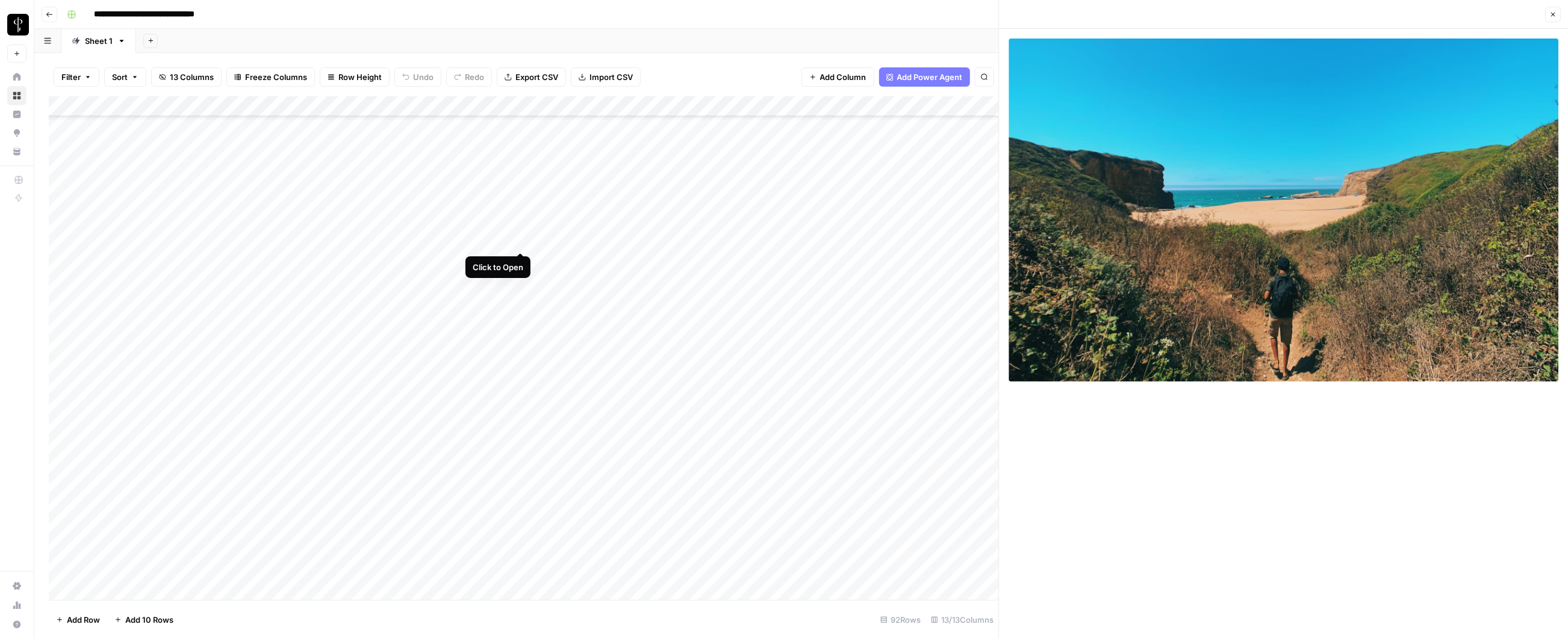
click at [515, 242] on div "Add Column" at bounding box center [523, 349] width 950 height 505
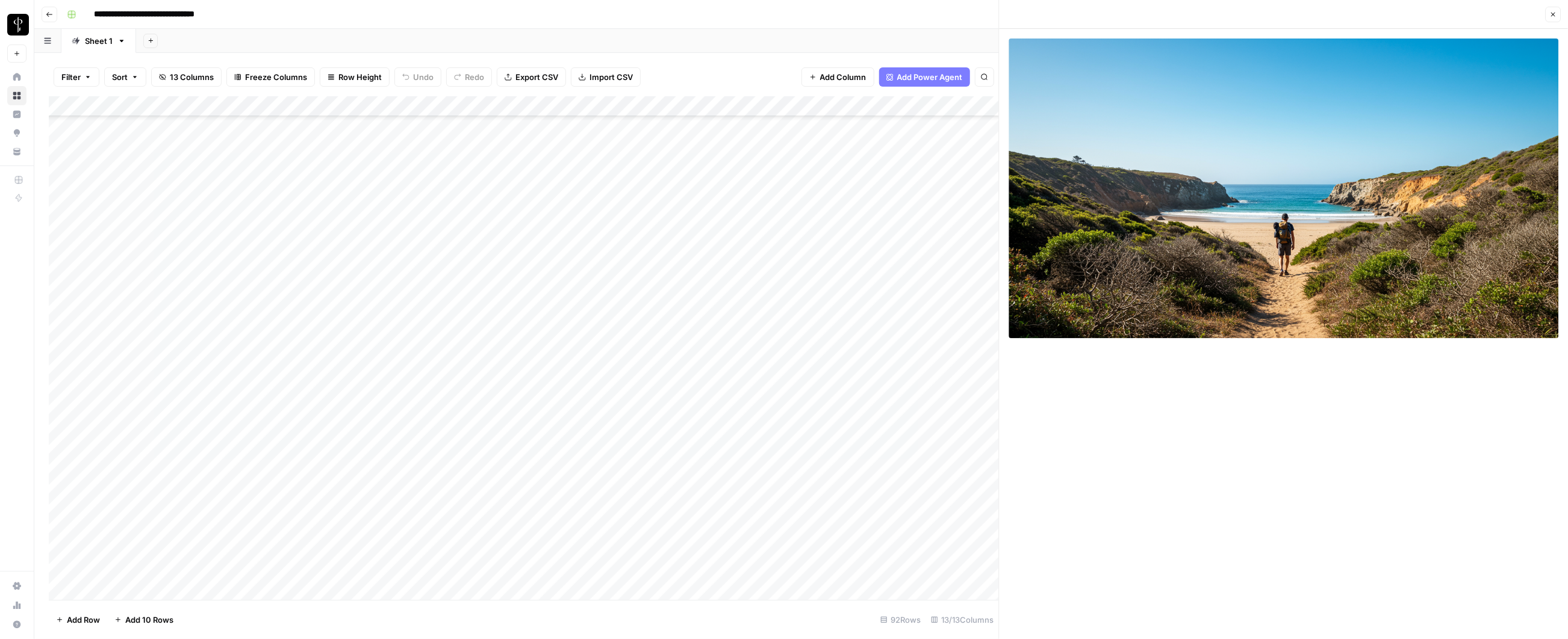
click at [414, 240] on div "Add Column" at bounding box center [523, 349] width 950 height 505
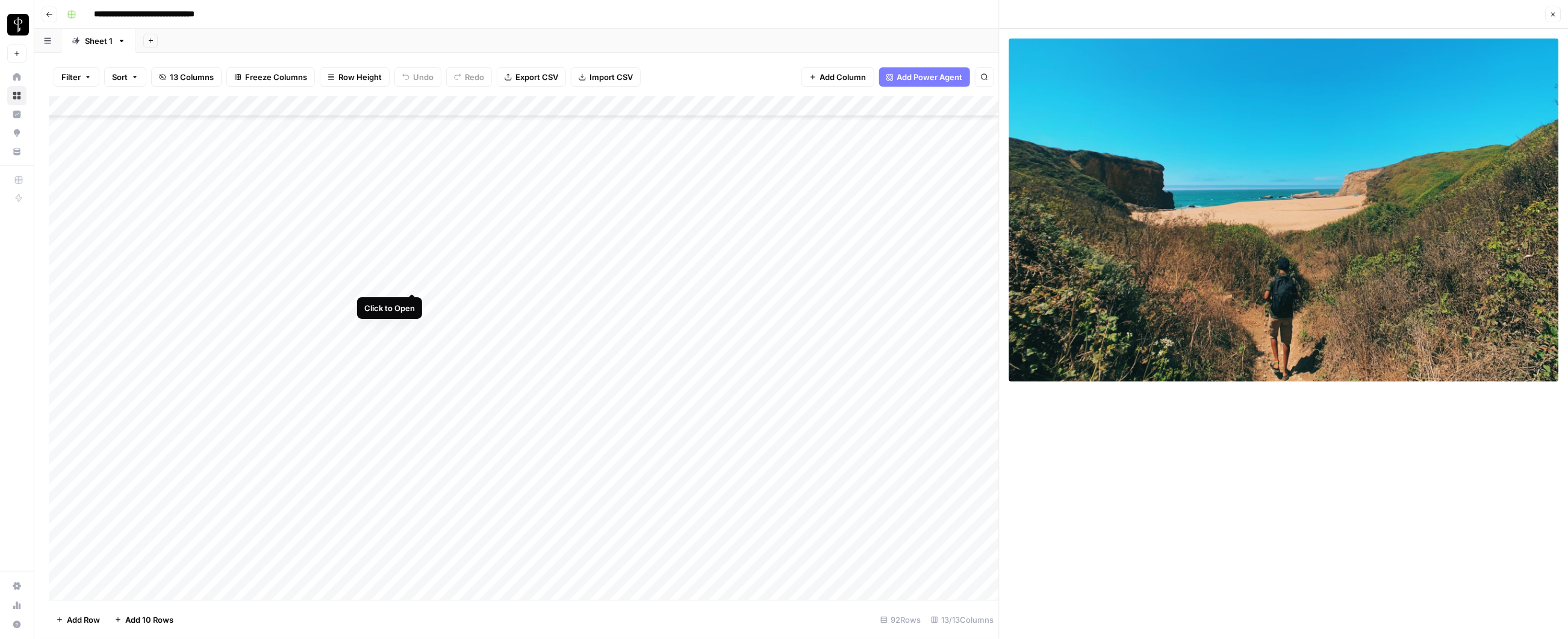
click at [414, 263] on div "Add Column" at bounding box center [523, 349] width 950 height 505
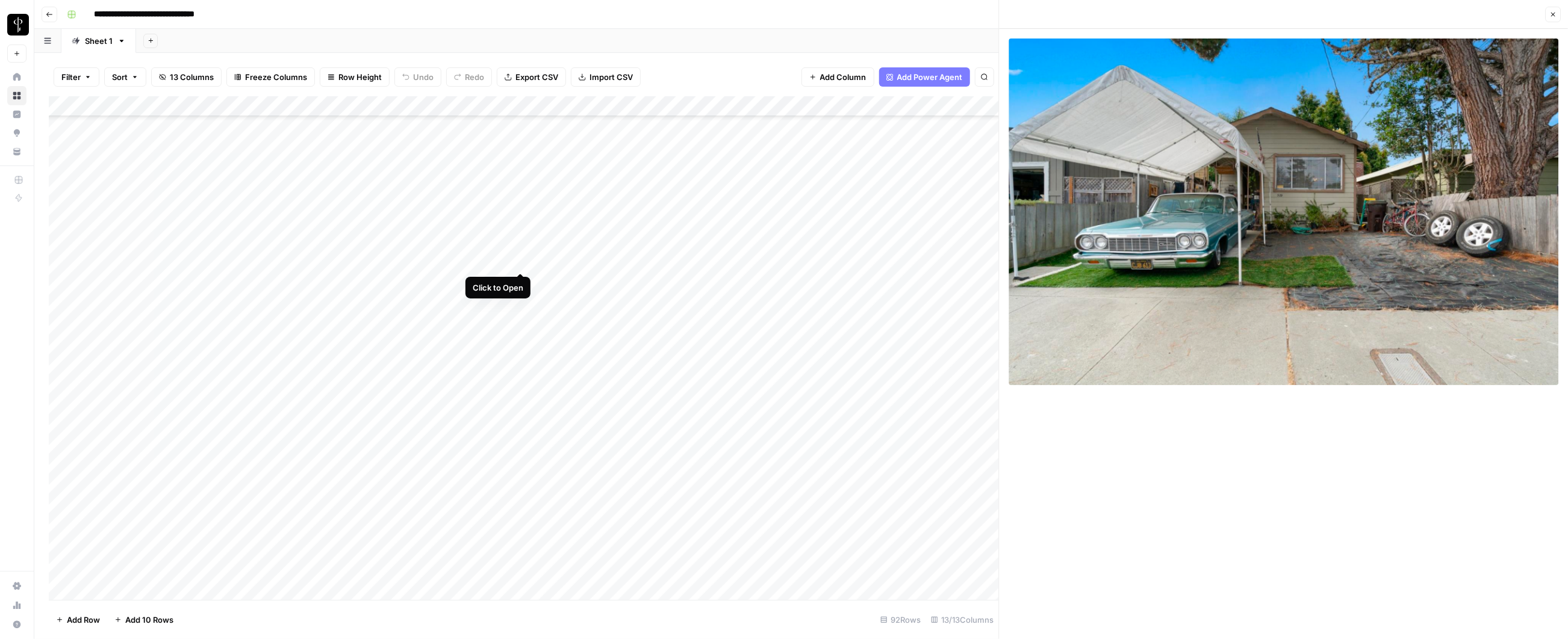
click at [521, 260] on div "Add Column" at bounding box center [523, 349] width 950 height 505
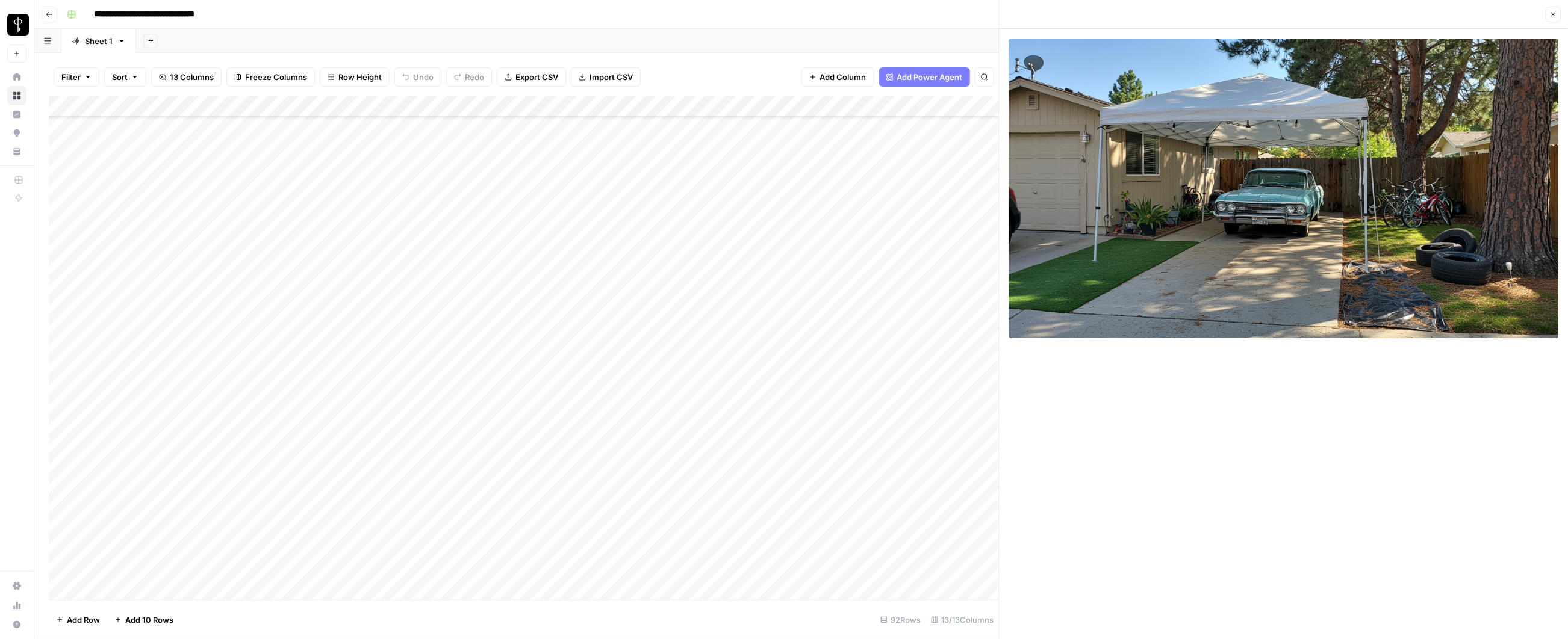
click at [424, 280] on div "Add Column" at bounding box center [523, 349] width 950 height 505
click at [416, 281] on div "Add Column" at bounding box center [523, 349] width 950 height 505
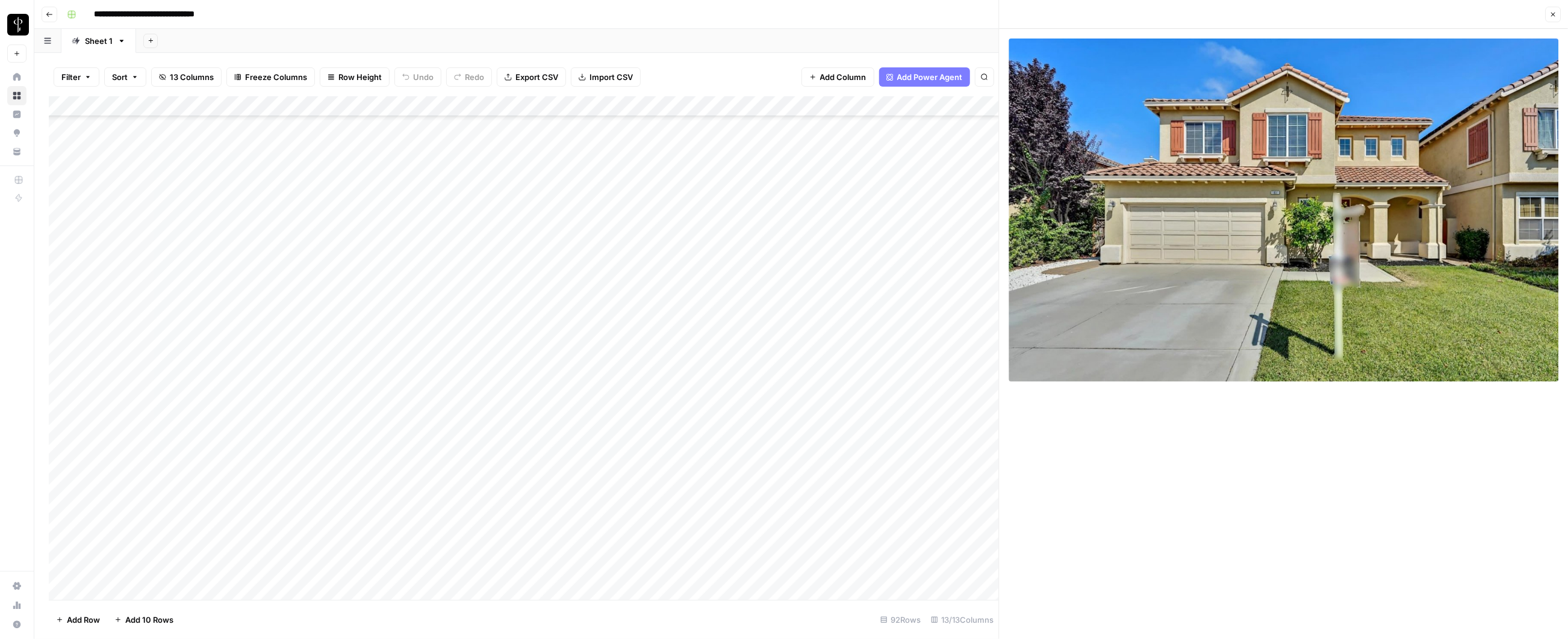
click at [516, 279] on div "Add Column" at bounding box center [523, 349] width 950 height 505
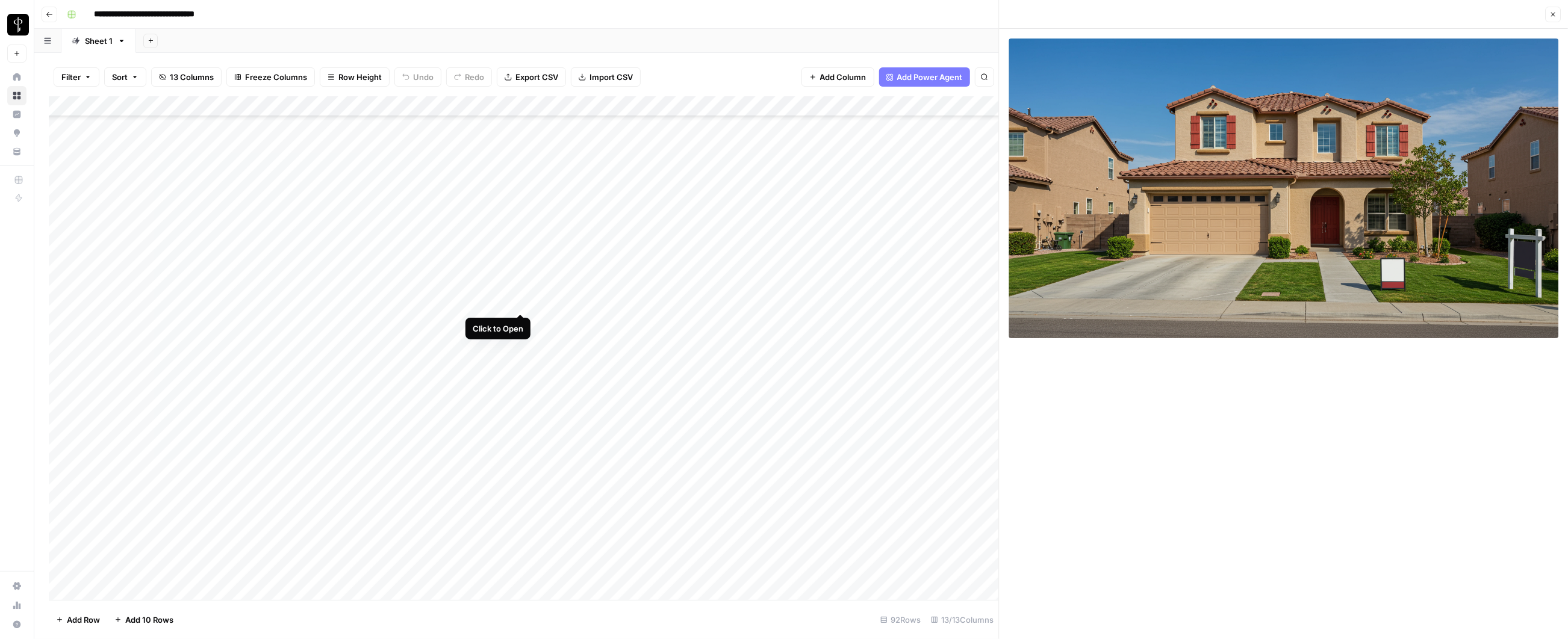
click at [517, 298] on div "Add Column" at bounding box center [523, 349] width 950 height 505
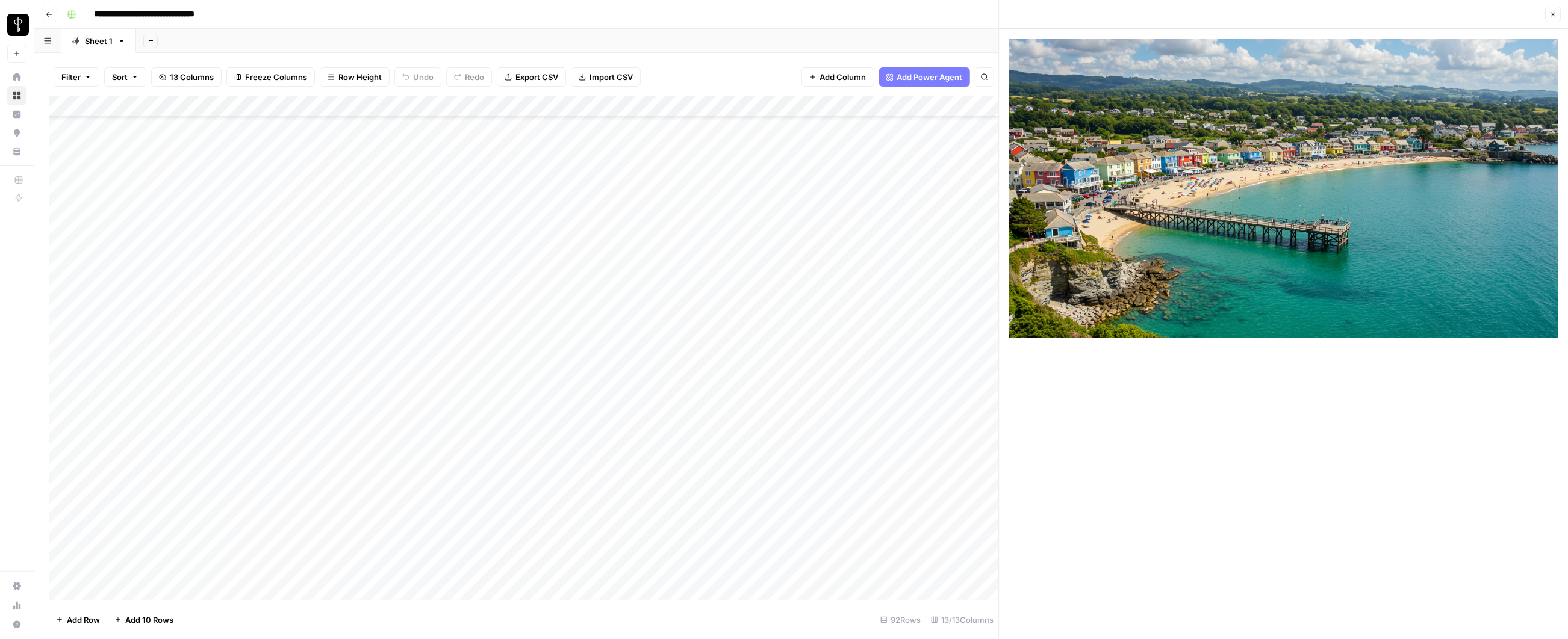
click at [401, 302] on div "Add Column" at bounding box center [523, 349] width 950 height 505
click at [401, 306] on div "Add Column" at bounding box center [523, 349] width 950 height 505
click at [401, 325] on div "Add Column" at bounding box center [523, 349] width 950 height 505
click at [413, 302] on div "Add Column" at bounding box center [523, 349] width 950 height 505
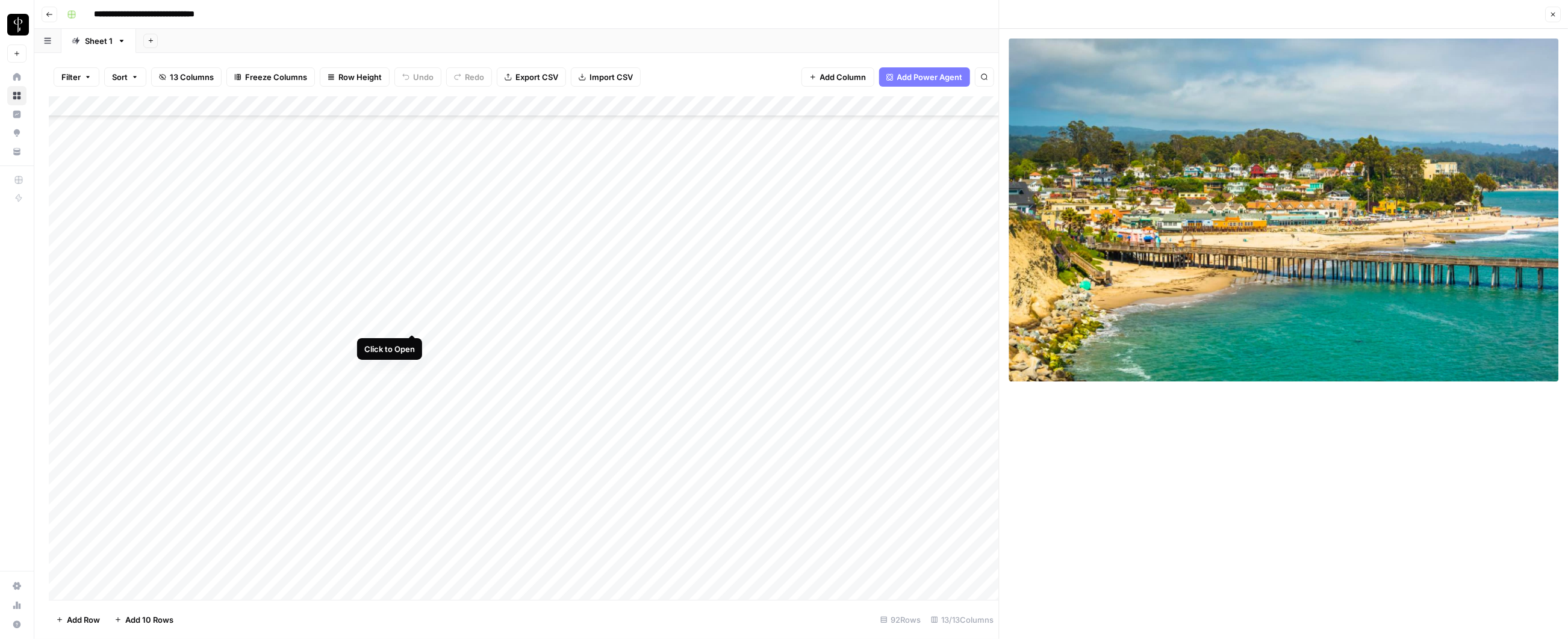
click at [414, 321] on div "Add Column" at bounding box center [523, 349] width 950 height 505
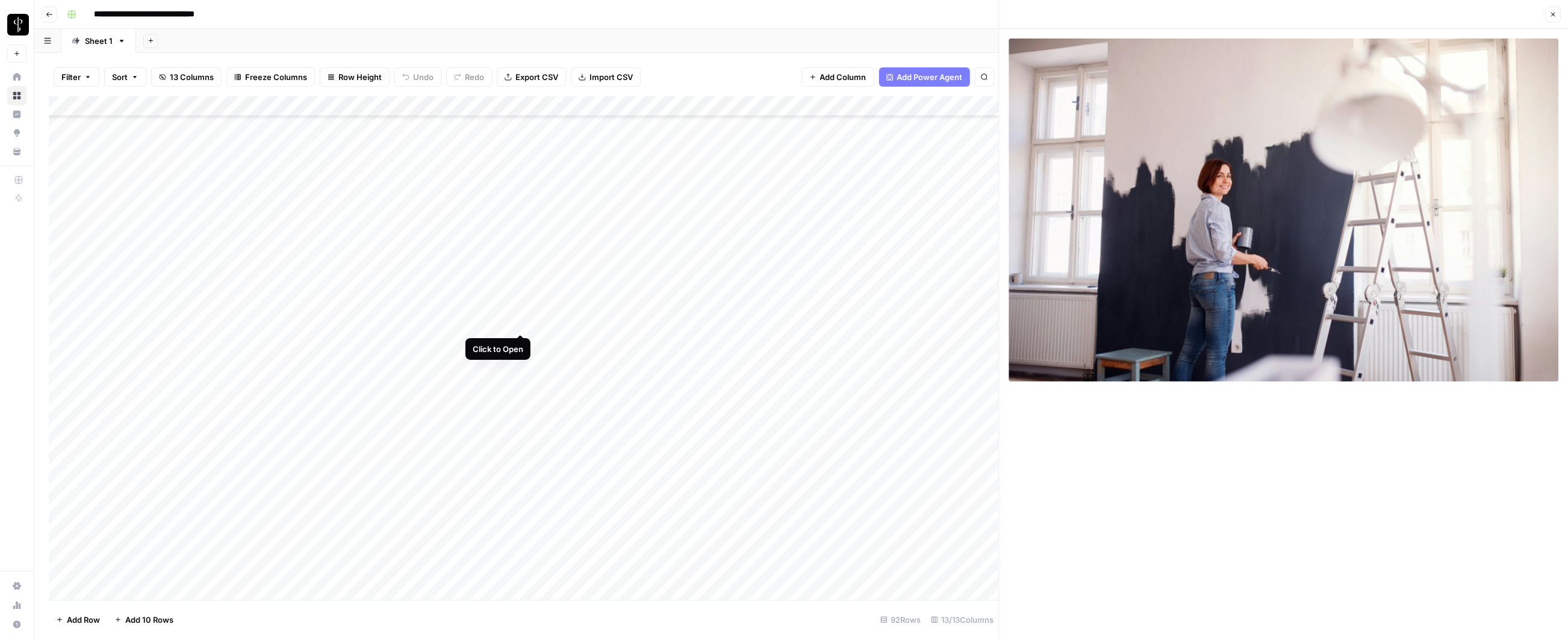
click at [517, 320] on div "Add Column" at bounding box center [523, 349] width 950 height 505
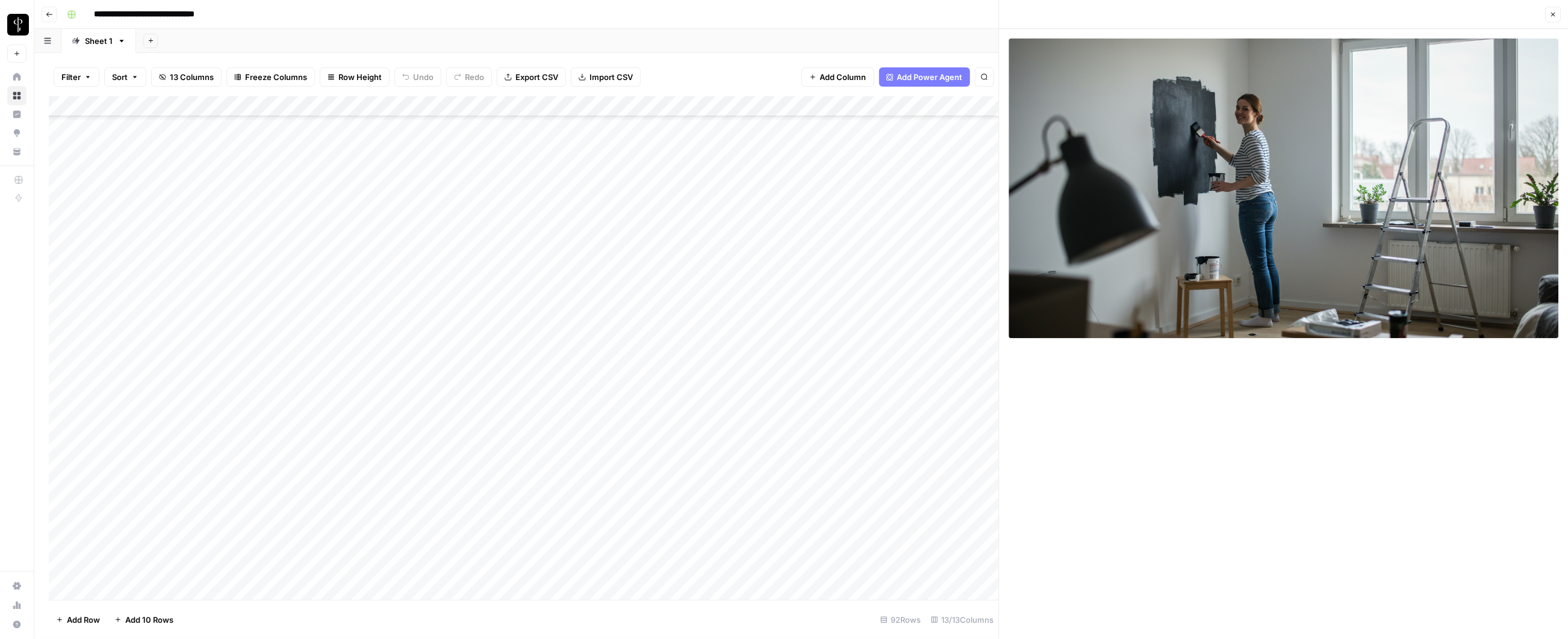
scroll to position [1418, 0]
click at [406, 178] on div "Add Column" at bounding box center [523, 349] width 950 height 505
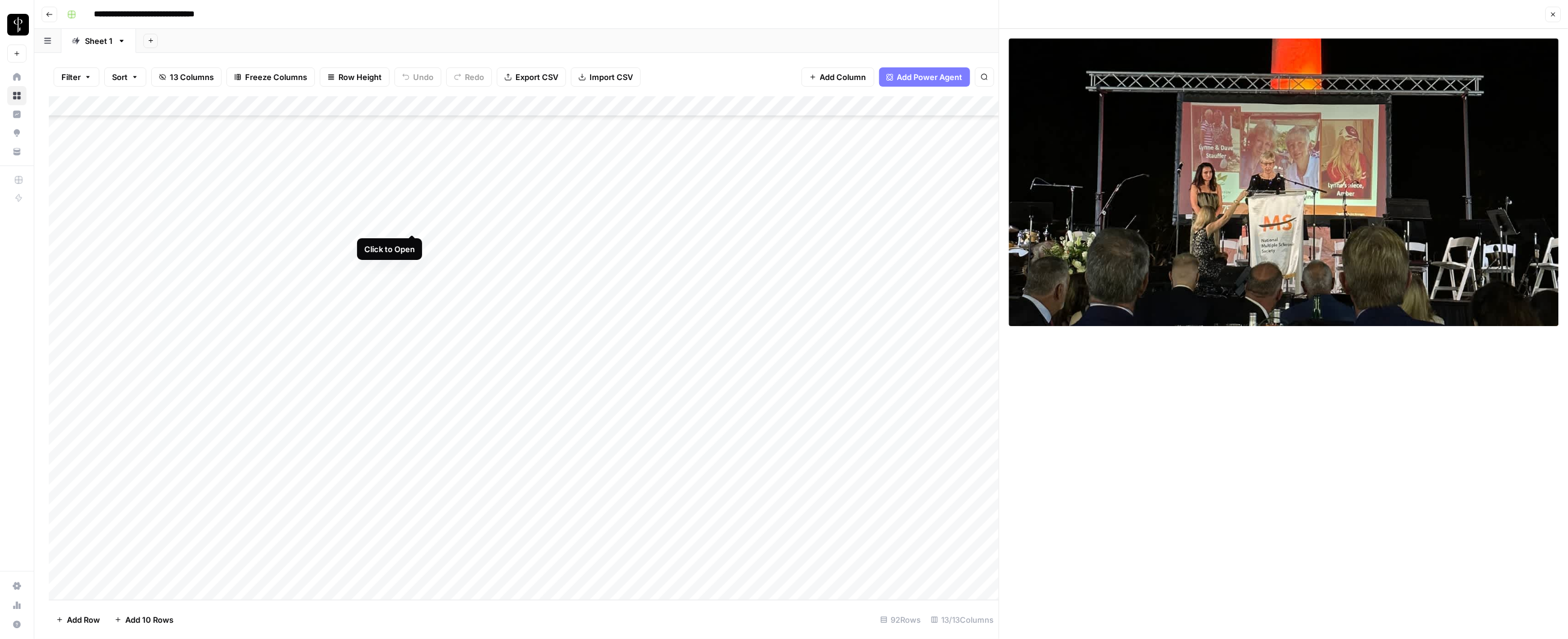
click at [411, 223] on div "Add Column" at bounding box center [523, 349] width 950 height 505
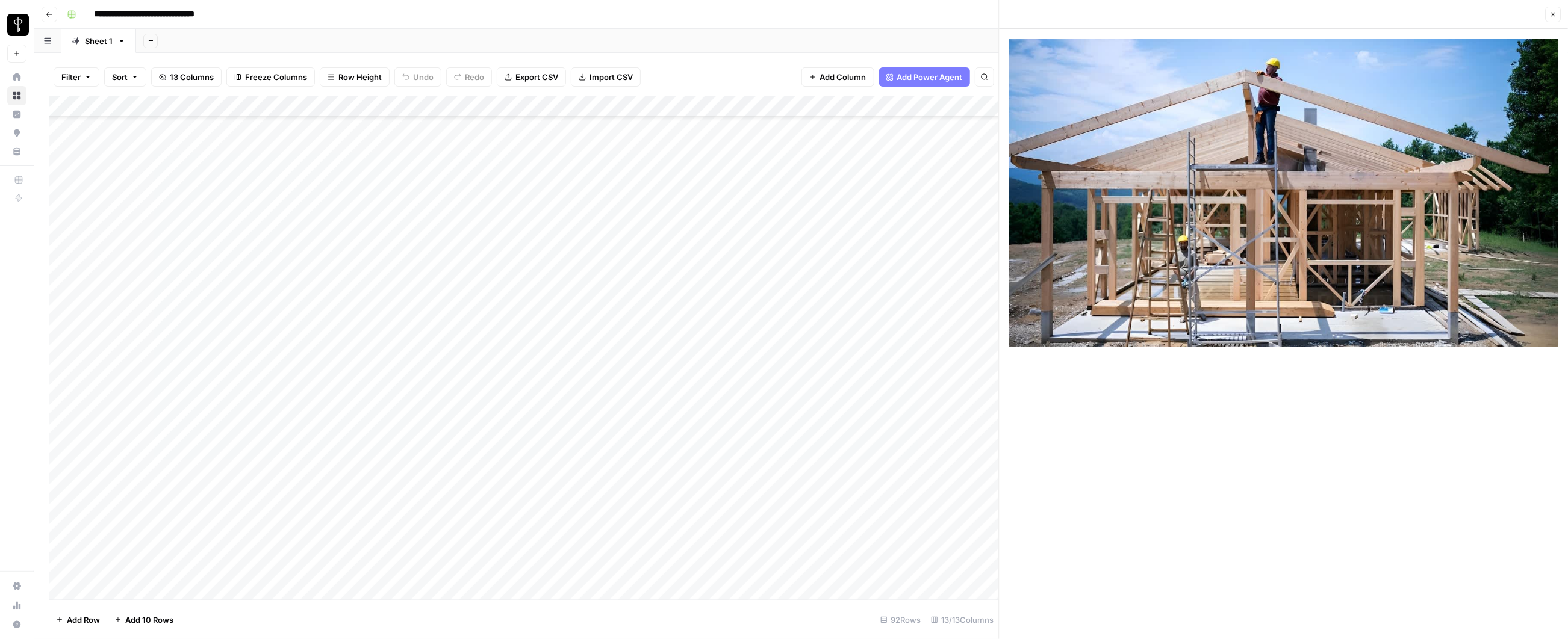
click at [457, 220] on div "Add Column" at bounding box center [523, 349] width 950 height 505
click at [519, 219] on div "Add Column" at bounding box center [523, 349] width 950 height 505
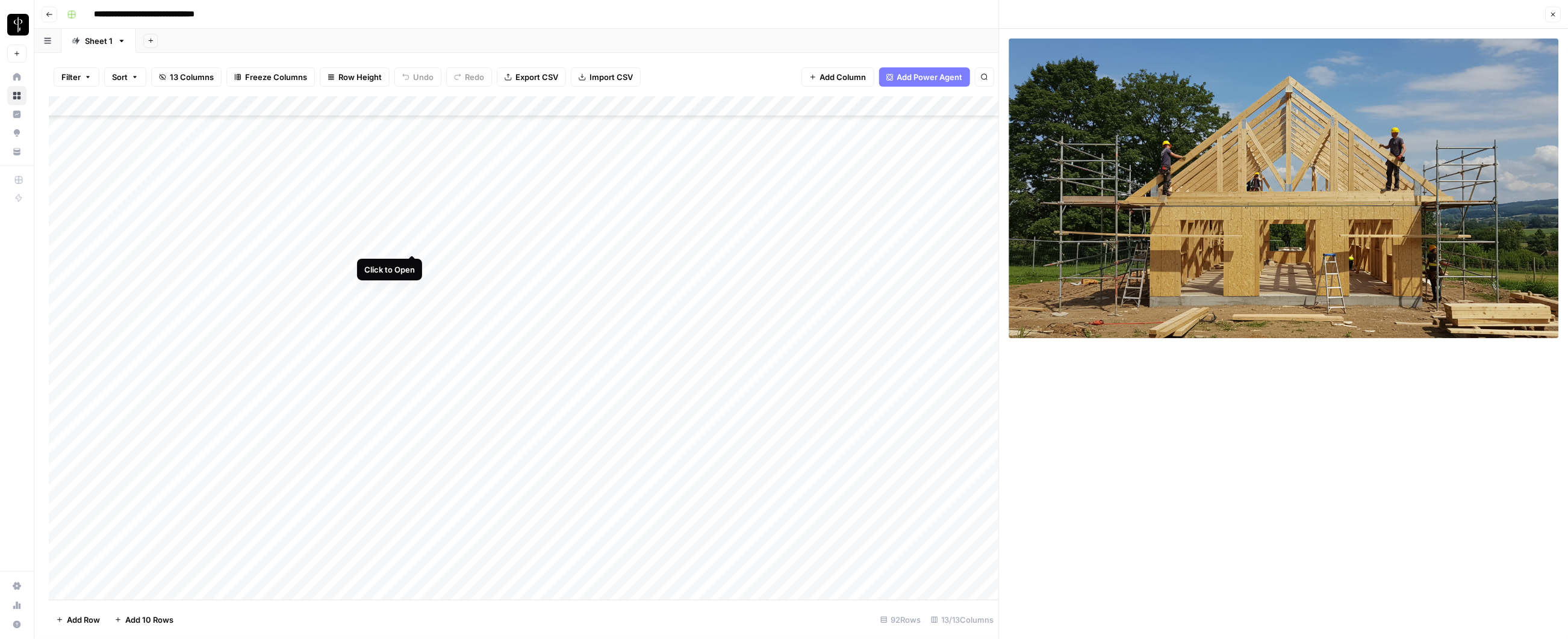
click at [409, 242] on div "Add Column" at bounding box center [523, 349] width 950 height 505
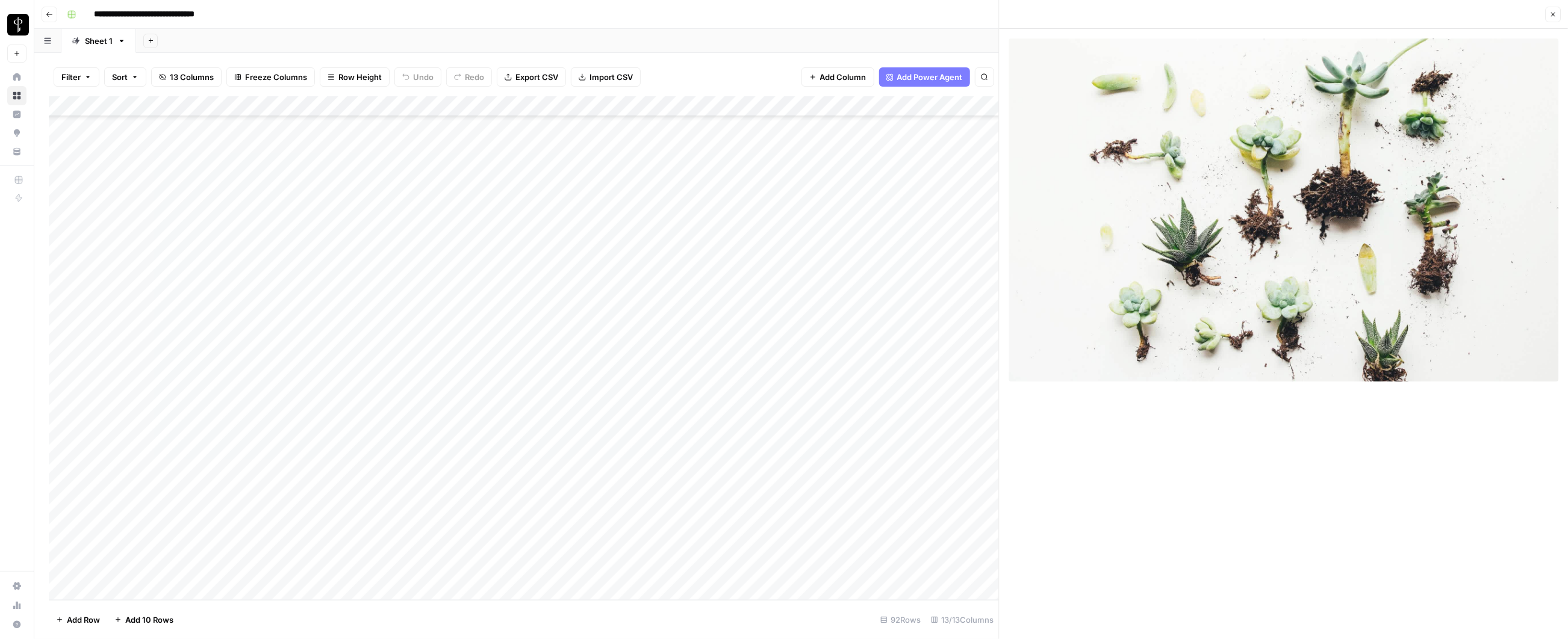
click at [502, 240] on div "Add Column" at bounding box center [523, 349] width 950 height 505
click at [530, 236] on div "Add Column" at bounding box center [523, 349] width 950 height 505
click at [522, 242] on input "**********" at bounding box center [524, 246] width 193 height 14
click at [493, 268] on div "Add Column" at bounding box center [523, 349] width 950 height 505
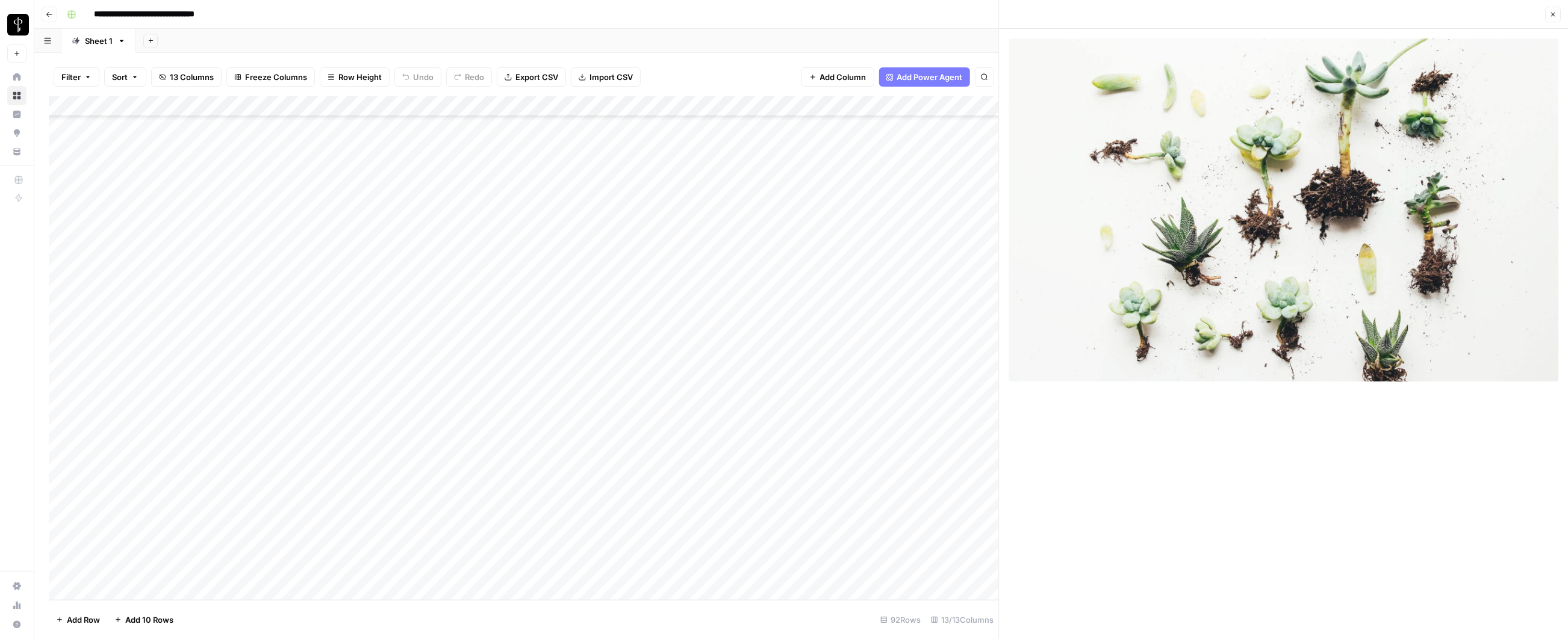
click at [520, 243] on div "Add Column" at bounding box center [523, 349] width 950 height 505
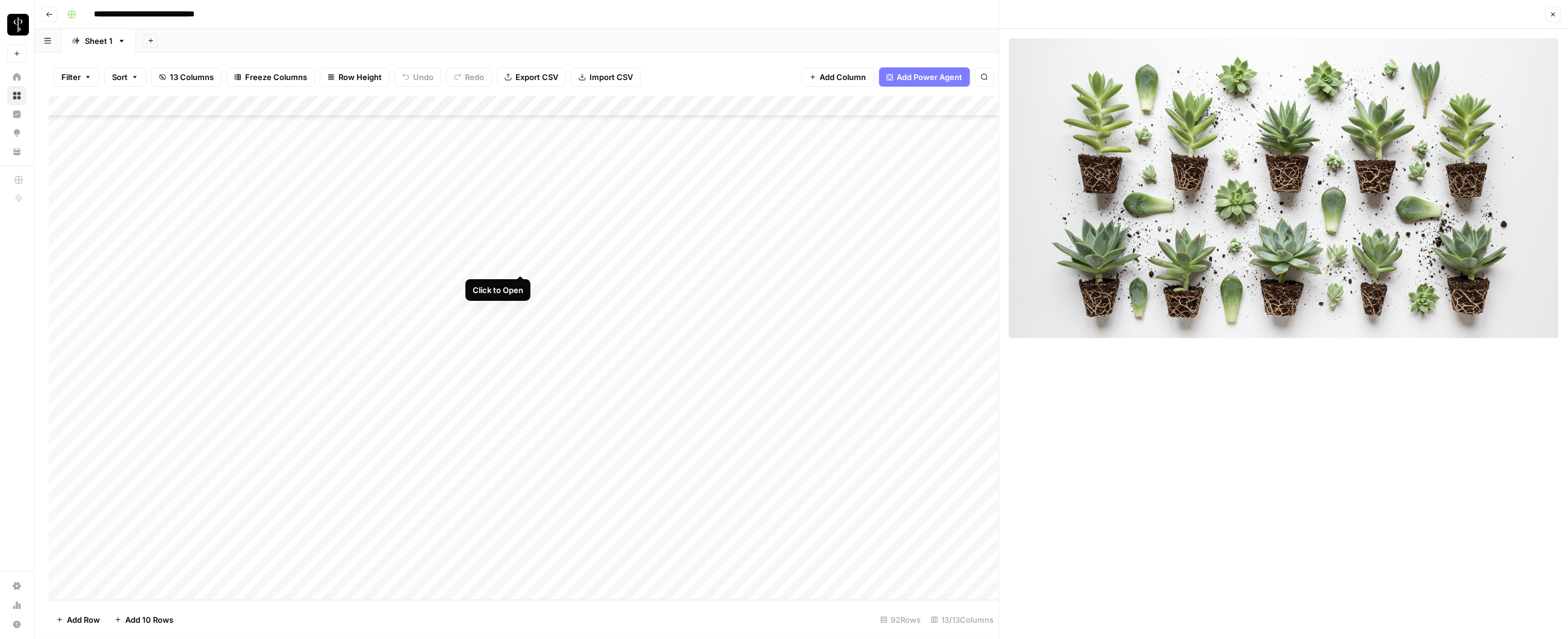
click at [518, 263] on div "Add Column" at bounding box center [523, 349] width 950 height 505
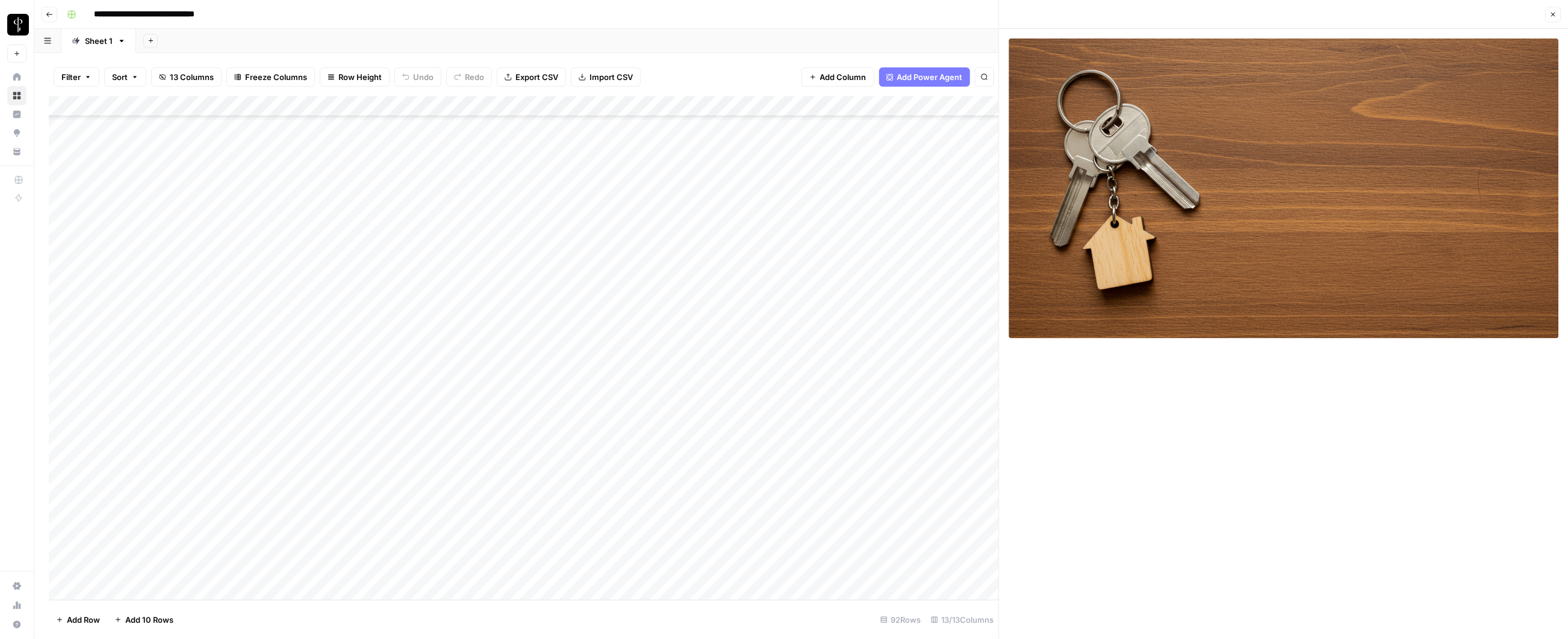
click at [416, 262] on div "Add Column" at bounding box center [523, 349] width 950 height 505
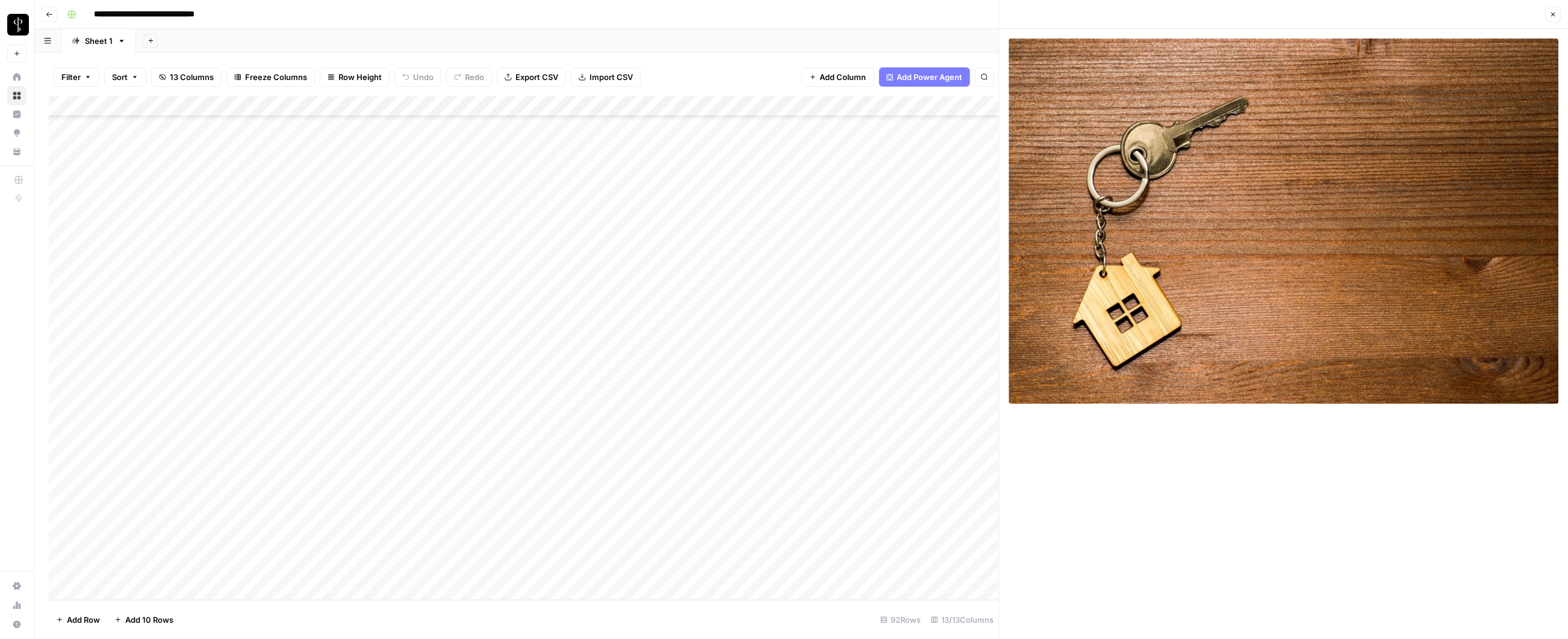
click at [414, 282] on div "Add Column" at bounding box center [523, 349] width 950 height 505
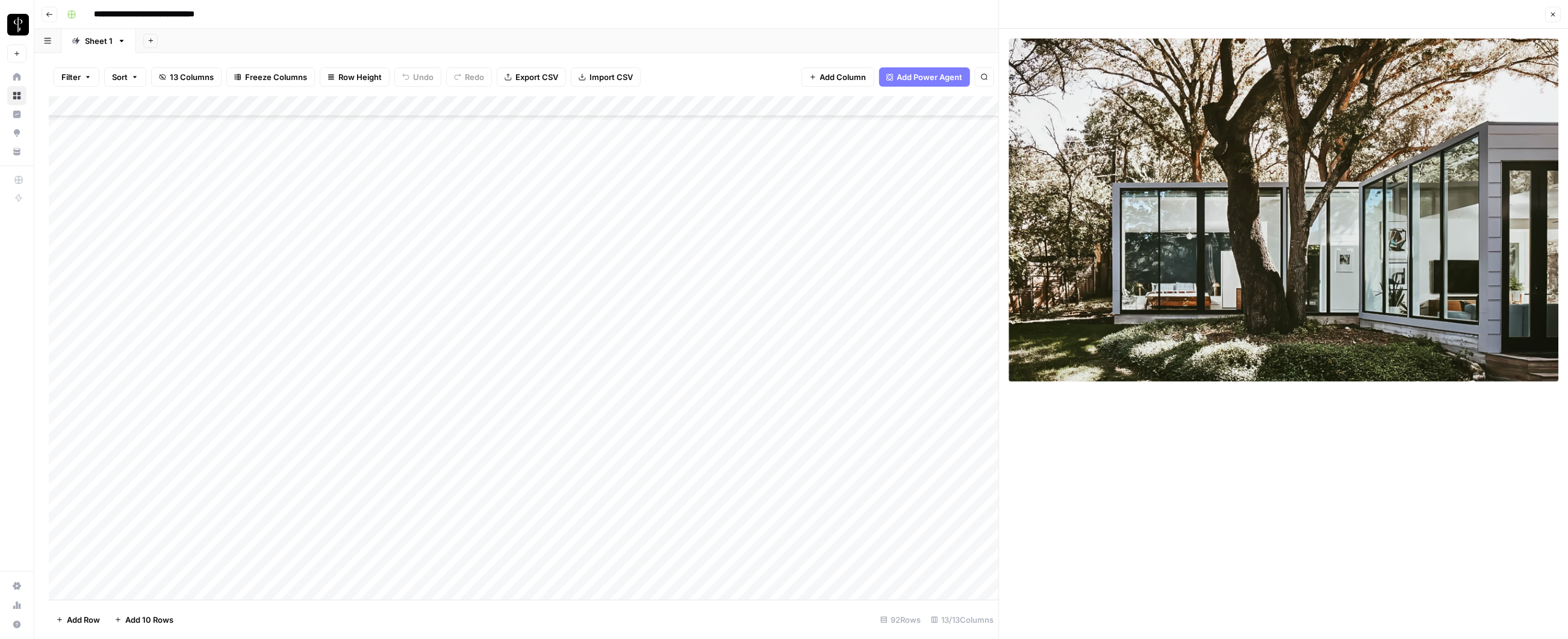
click at [516, 283] on div "Add Column" at bounding box center [523, 349] width 950 height 505
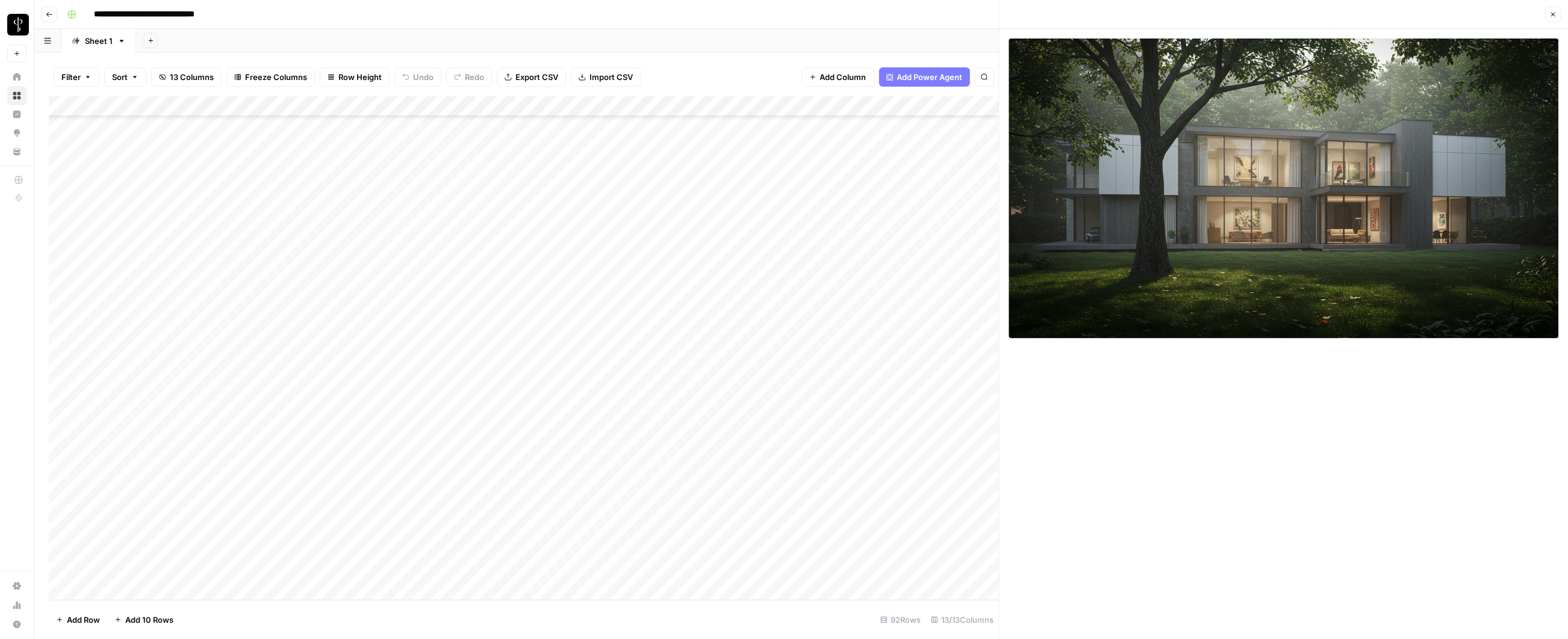
click at [517, 302] on div "Add Column" at bounding box center [523, 349] width 950 height 505
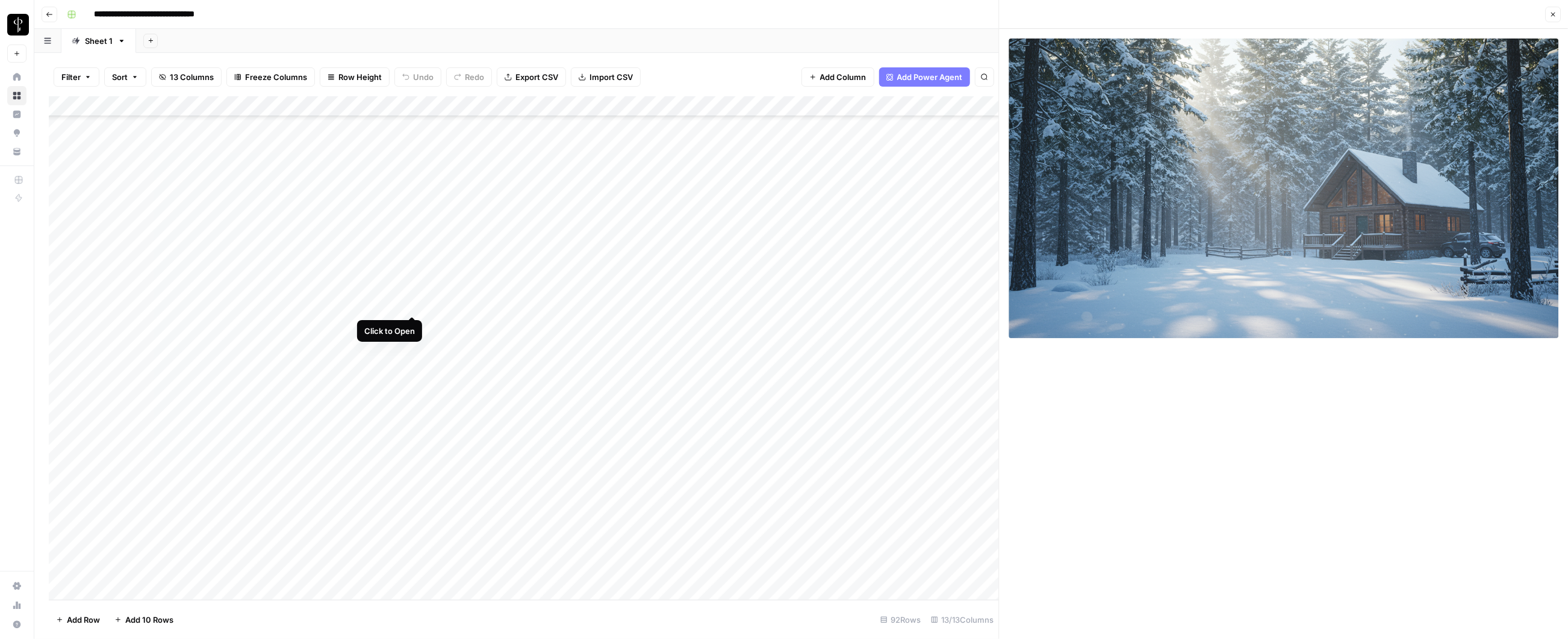
click at [405, 307] on div "Add Column" at bounding box center [523, 349] width 950 height 505
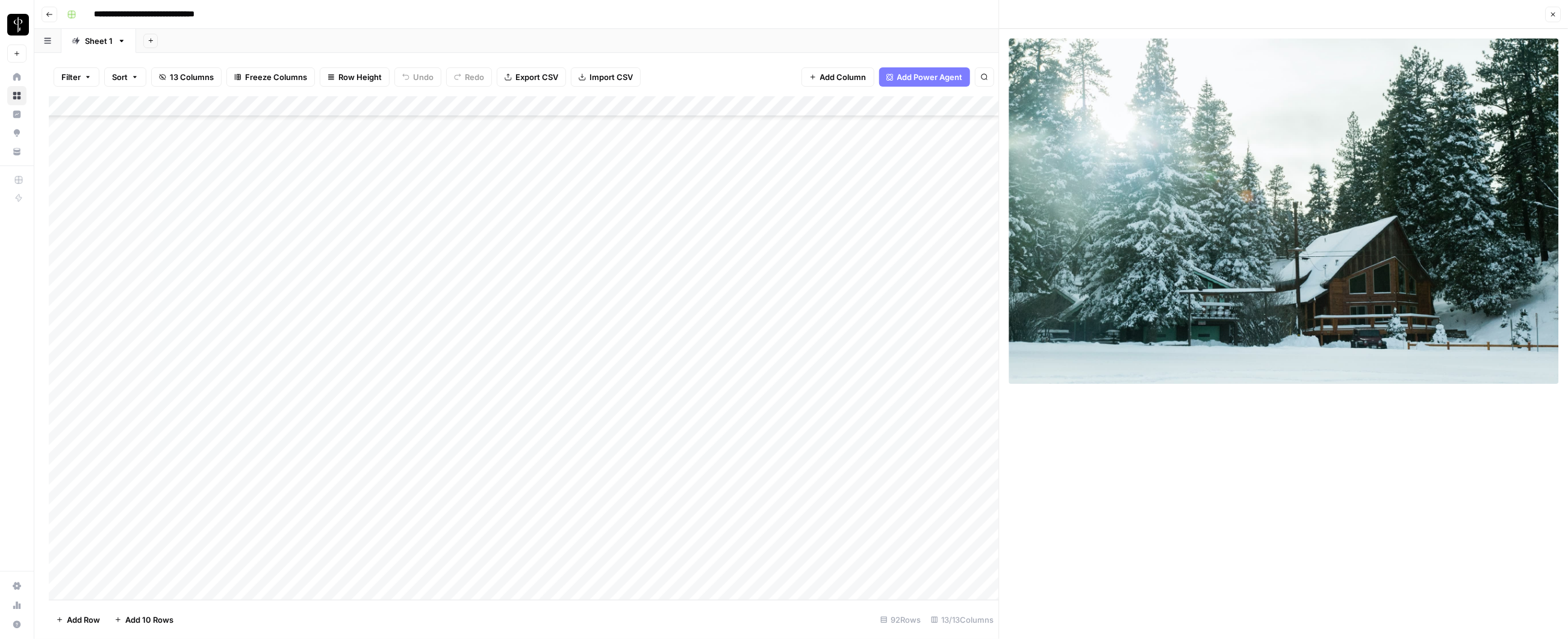
click at [410, 343] on div "Add Column" at bounding box center [523, 349] width 950 height 505
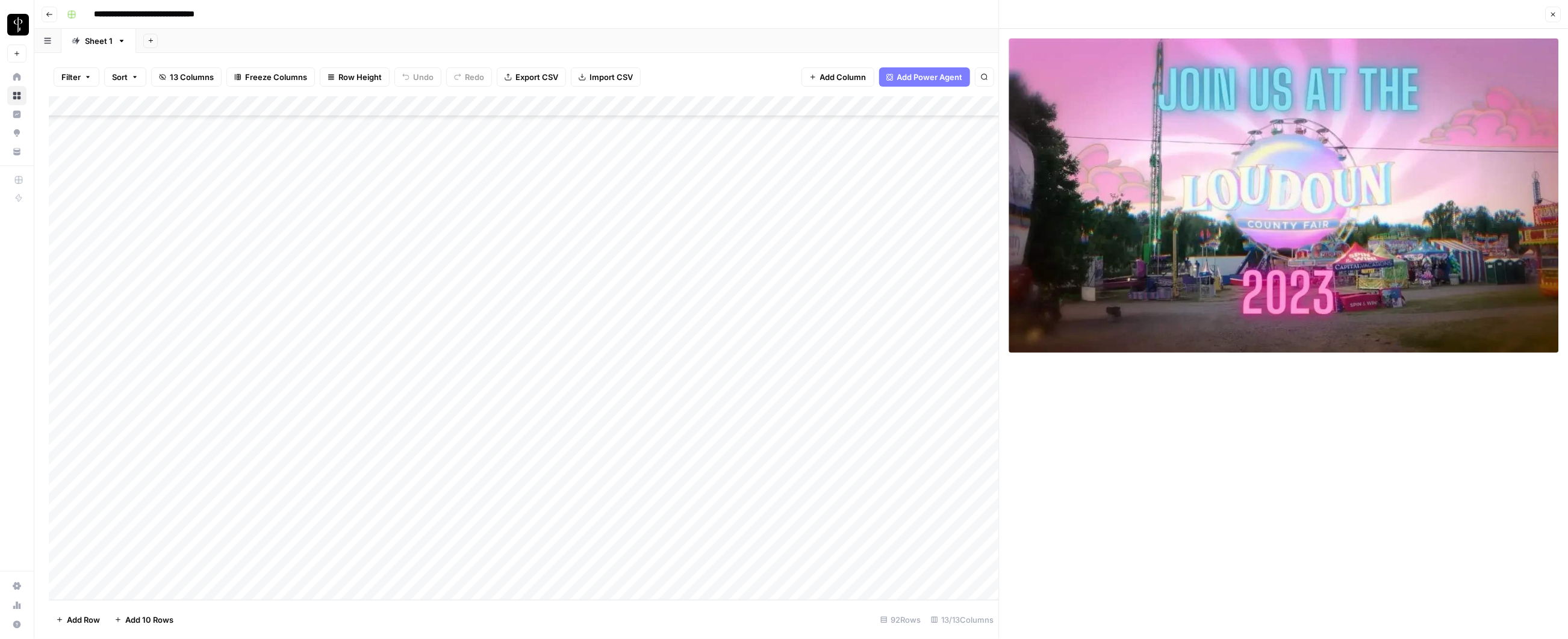
click at [746, 342] on div "Add Column" at bounding box center [523, 349] width 950 height 505
click at [746, 344] on div "Add Column" at bounding box center [523, 349] width 950 height 505
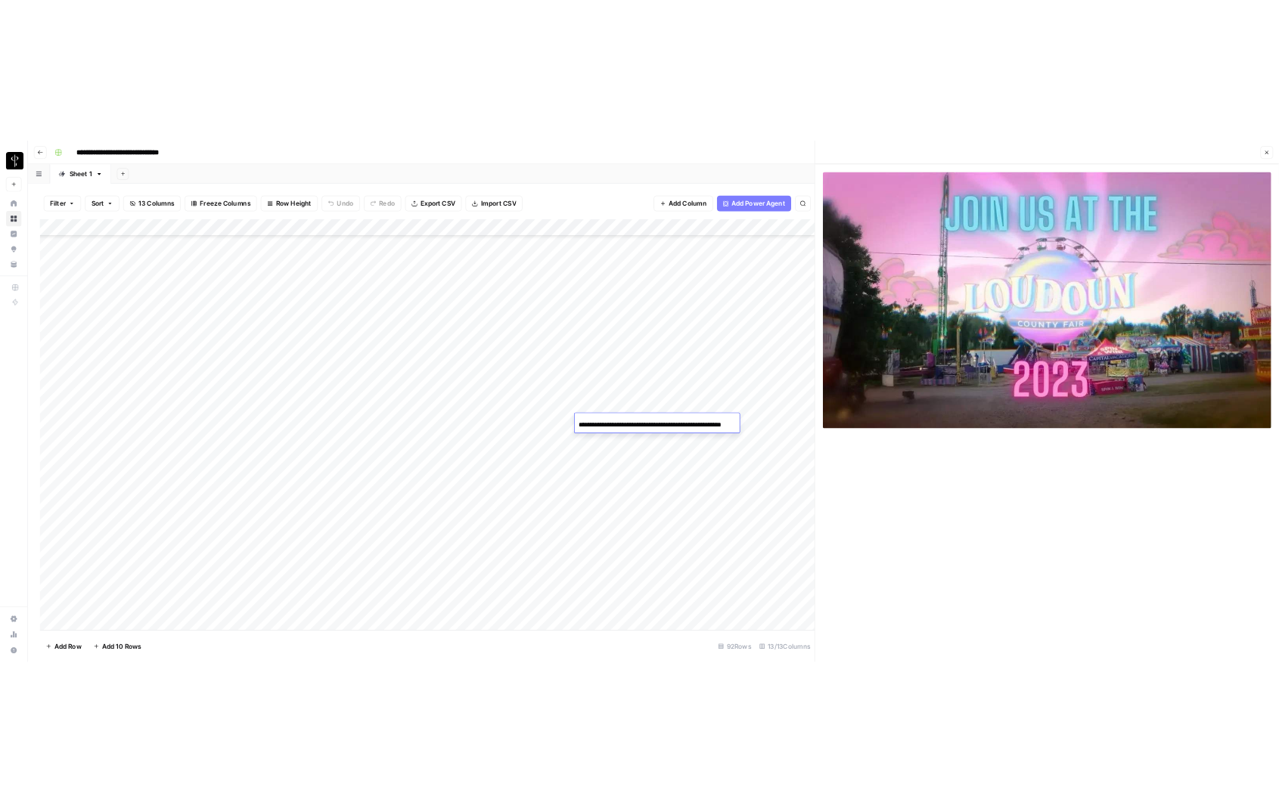
scroll to position [0, 45]
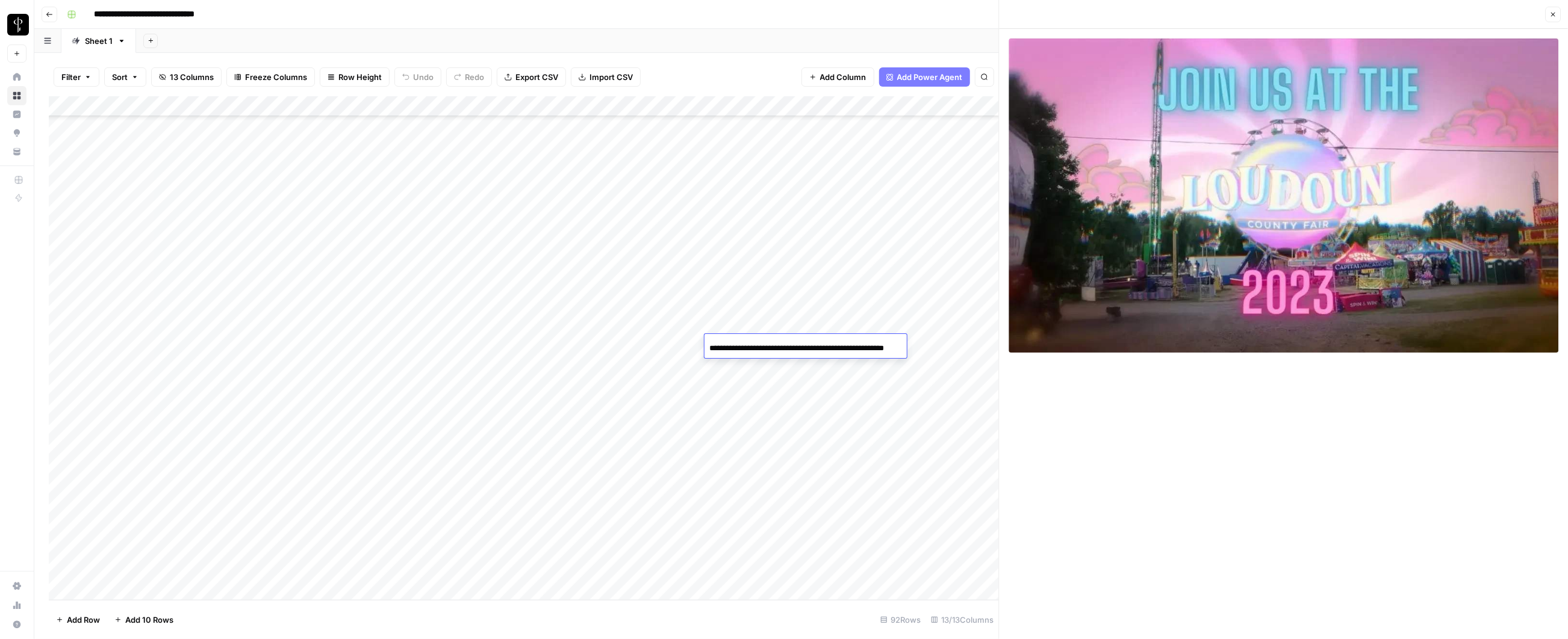
click at [785, 359] on div "Add Column" at bounding box center [523, 349] width 950 height 505
click at [782, 345] on div "Add Column" at bounding box center [523, 349] width 950 height 505
